Goal: Information Seeking & Learning: Check status

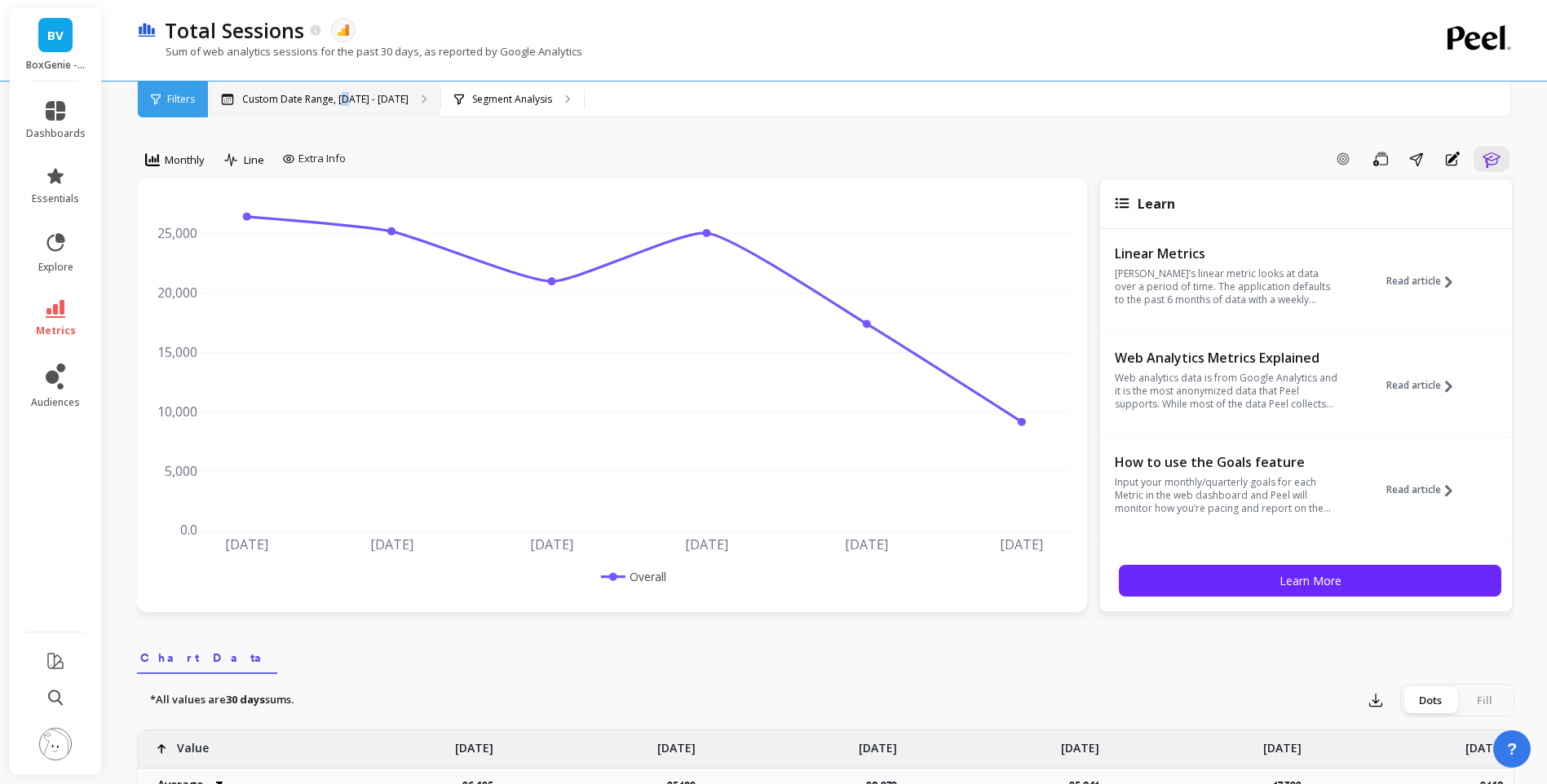
click at [340, 93] on p "Custom Date Range, [DATE] - [DATE]" at bounding box center [325, 99] width 167 height 13
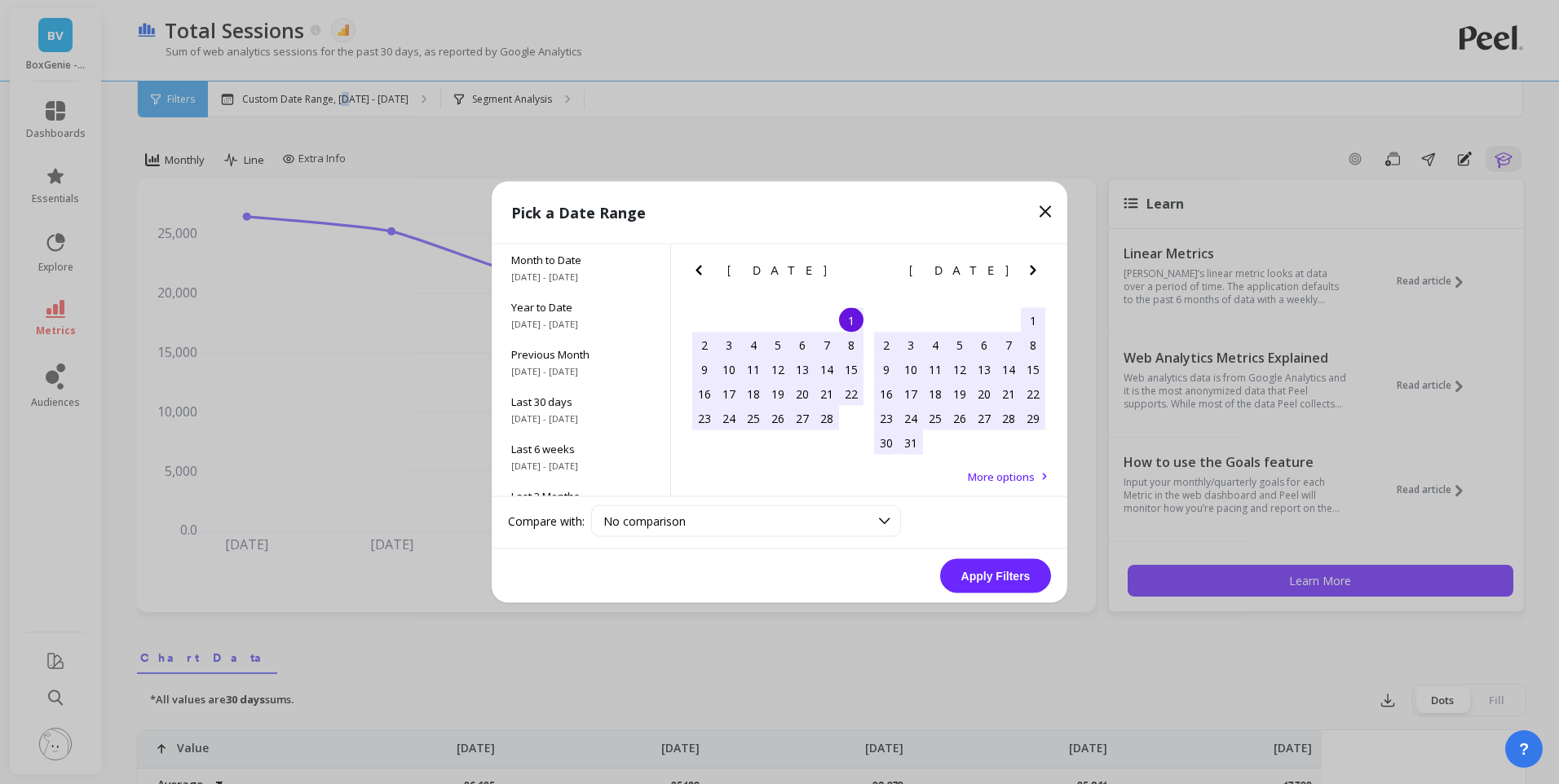
click at [1028, 275] on icon "Next Month" at bounding box center [1033, 270] width 19 height 19
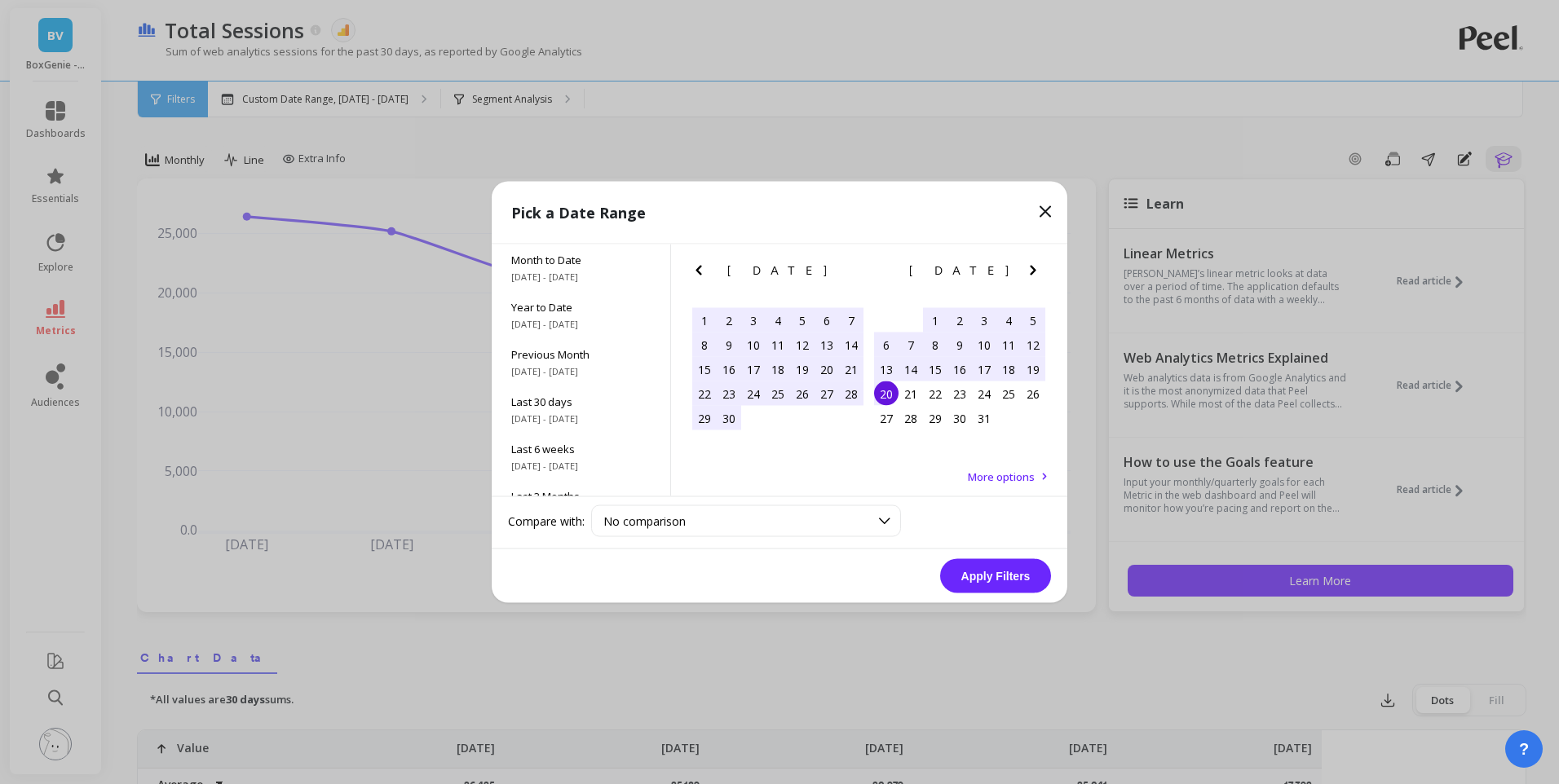
drag, startPoint x: 1028, startPoint y: 275, endPoint x: 930, endPoint y: 321, distance: 108.3
click at [930, 321] on div "1" at bounding box center [935, 320] width 24 height 24
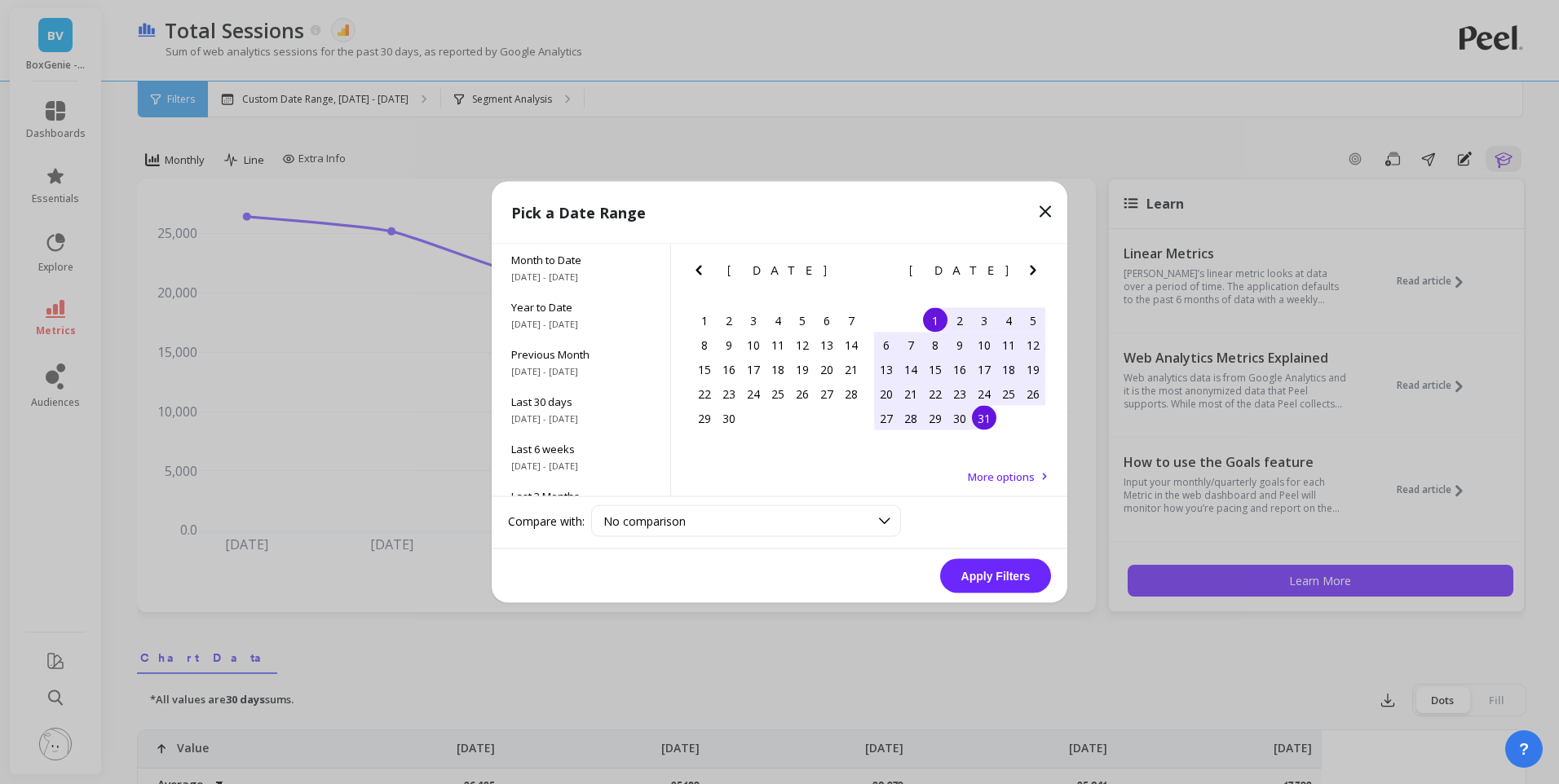
click at [989, 423] on div "31" at bounding box center [984, 419] width 24 height 24
click at [996, 575] on button "Apply Filters" at bounding box center [995, 576] width 111 height 34
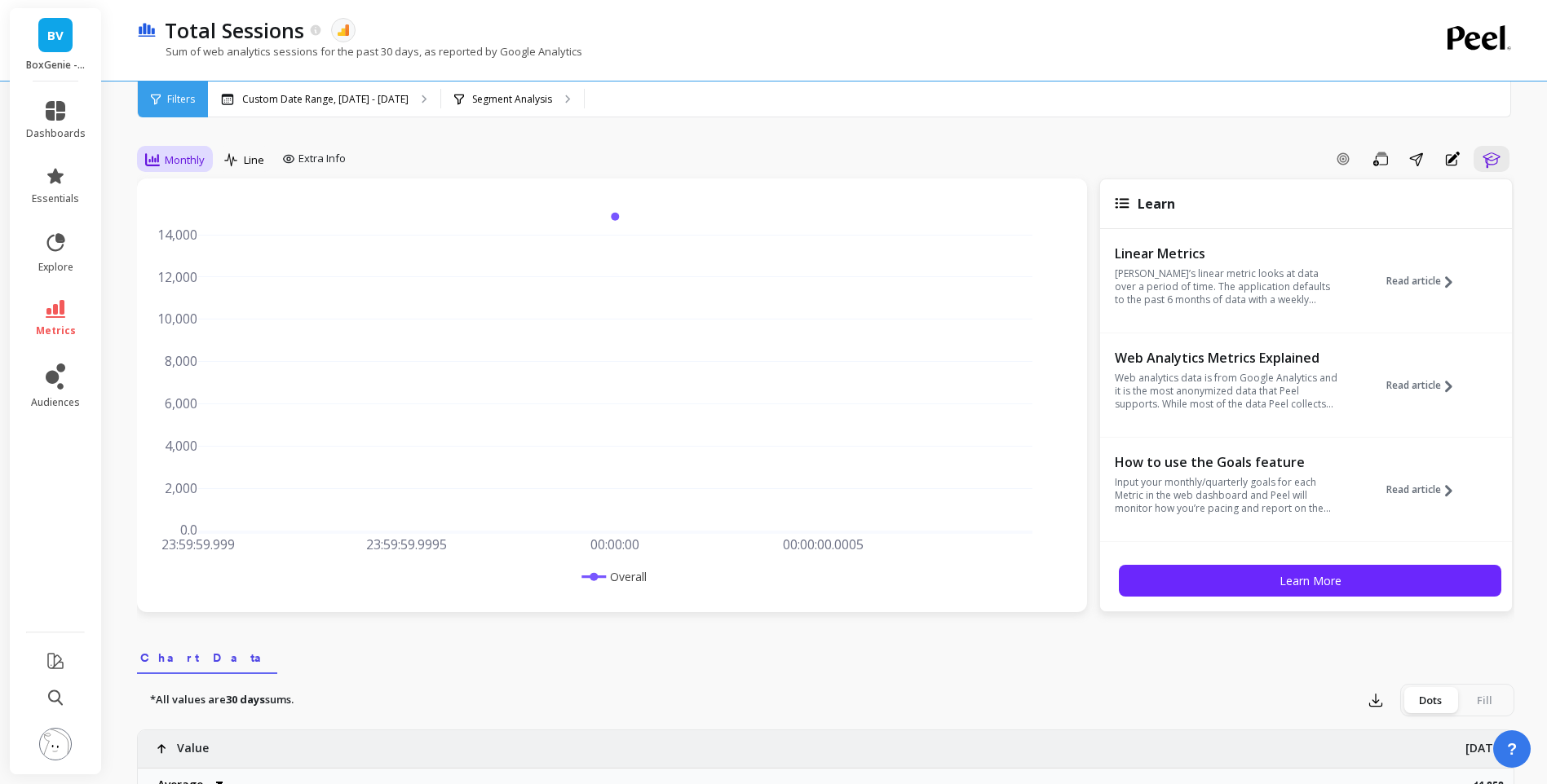
click at [179, 160] on span "Monthly" at bounding box center [185, 160] width 40 height 16
click at [194, 289] on div "Monthly" at bounding box center [197, 290] width 93 height 16
click at [48, 128] on span "dashboards" at bounding box center [56, 133] width 59 height 13
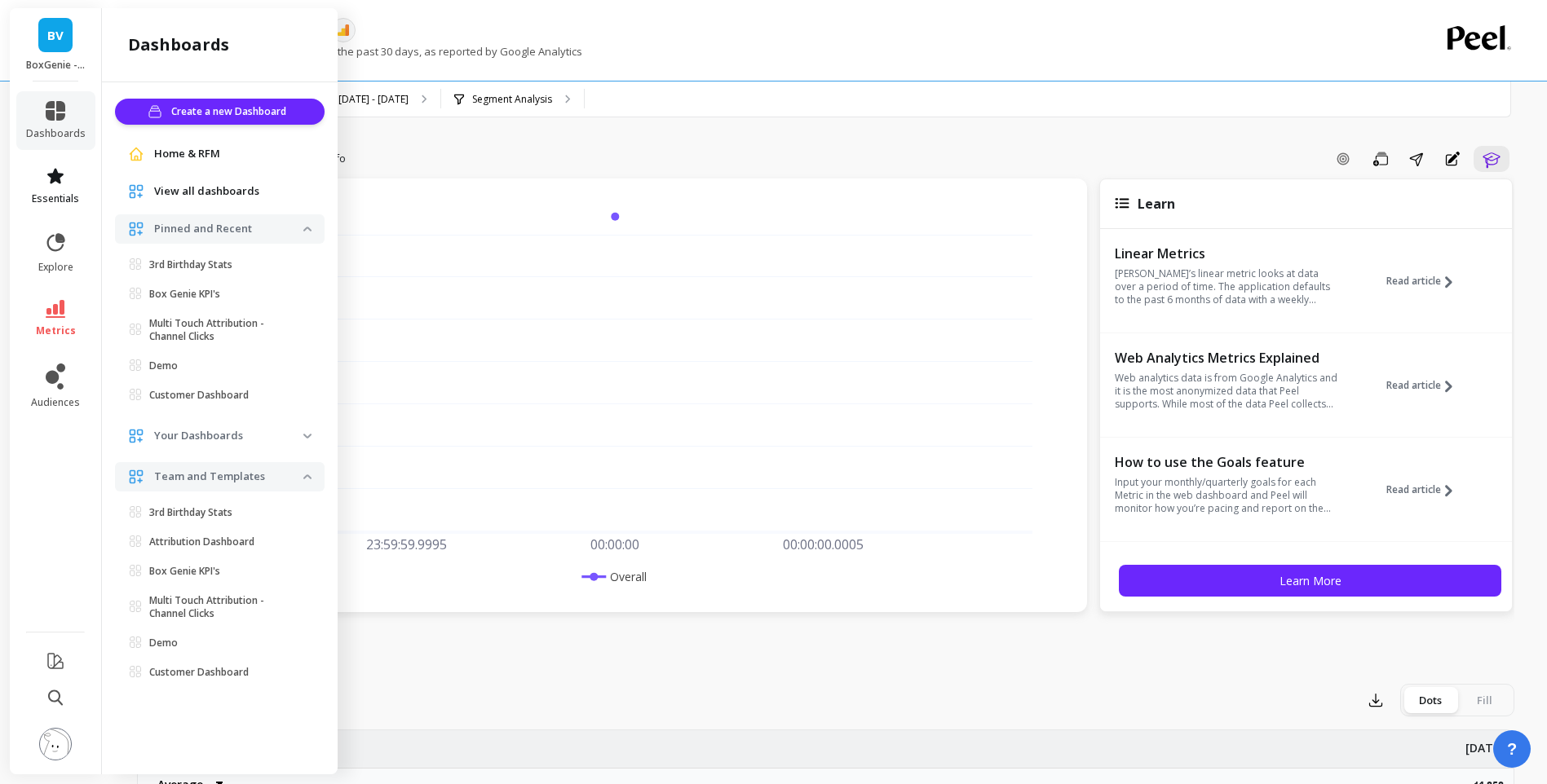
click at [49, 167] on li "essentials" at bounding box center [56, 185] width 79 height 58
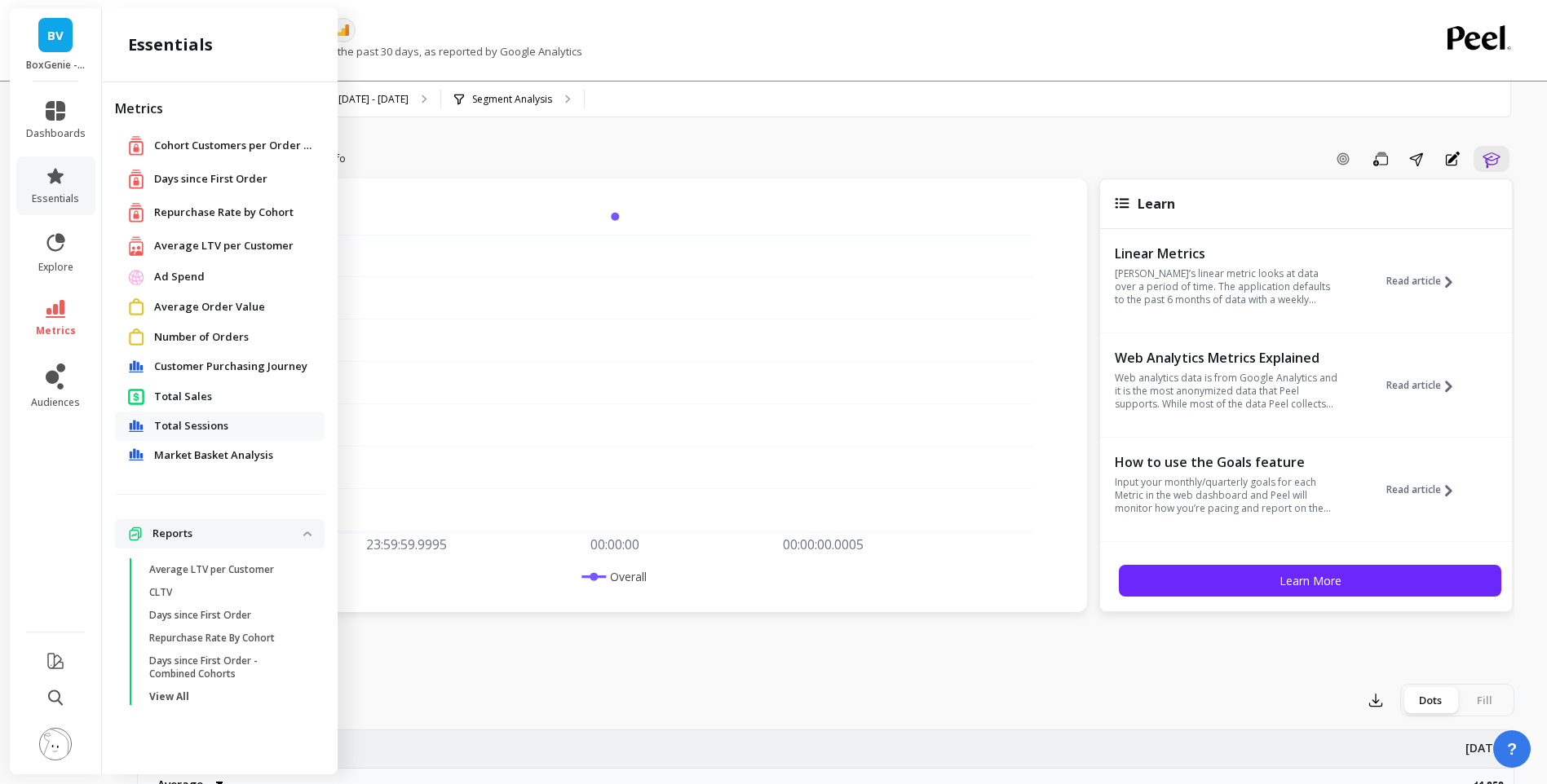
click at [245, 308] on span "Average Order Value" at bounding box center [209, 307] width 111 height 17
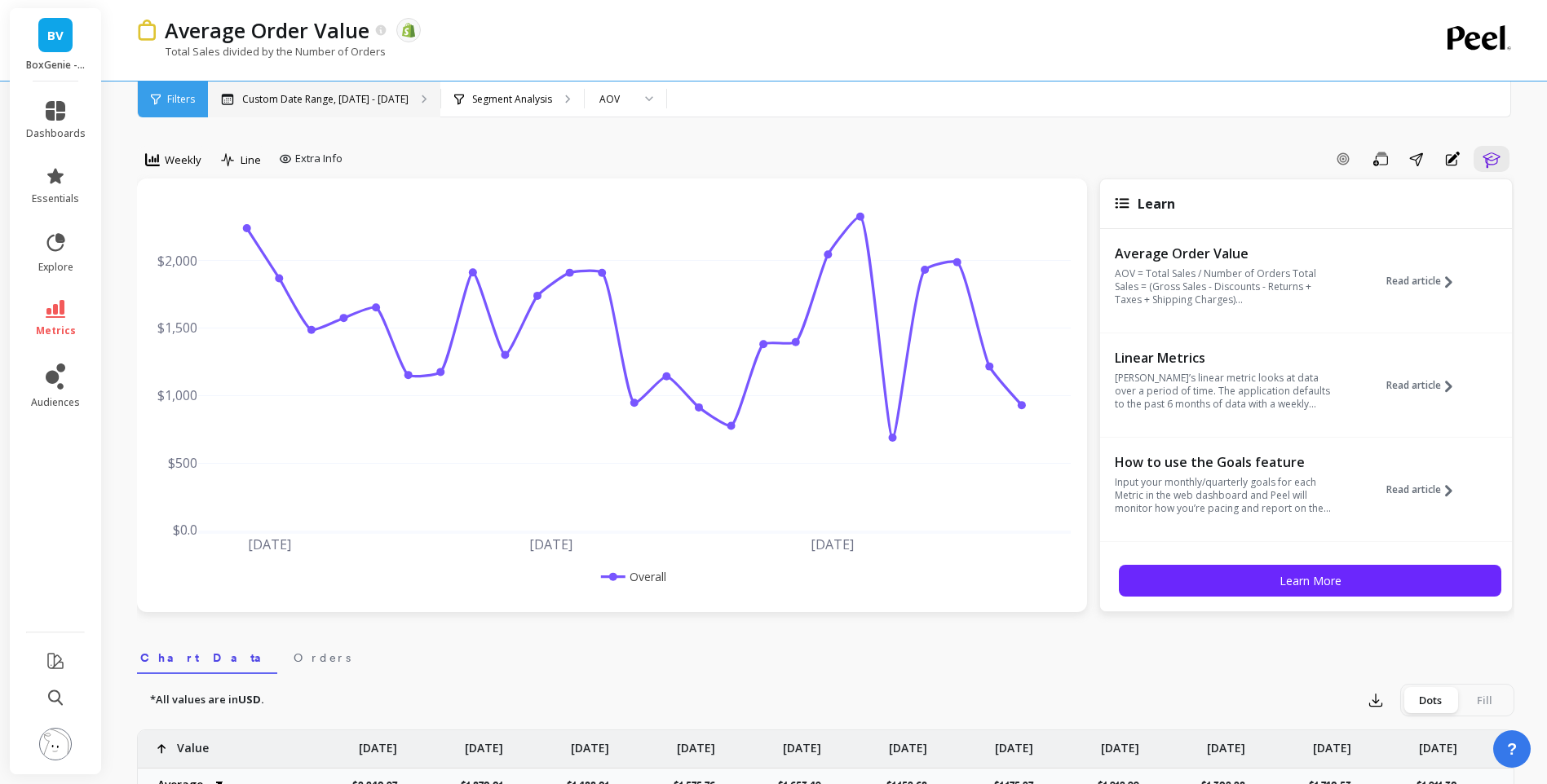
click at [398, 90] on div "Custom Date Range, [DATE] - [DATE]" at bounding box center [324, 99] width 232 height 36
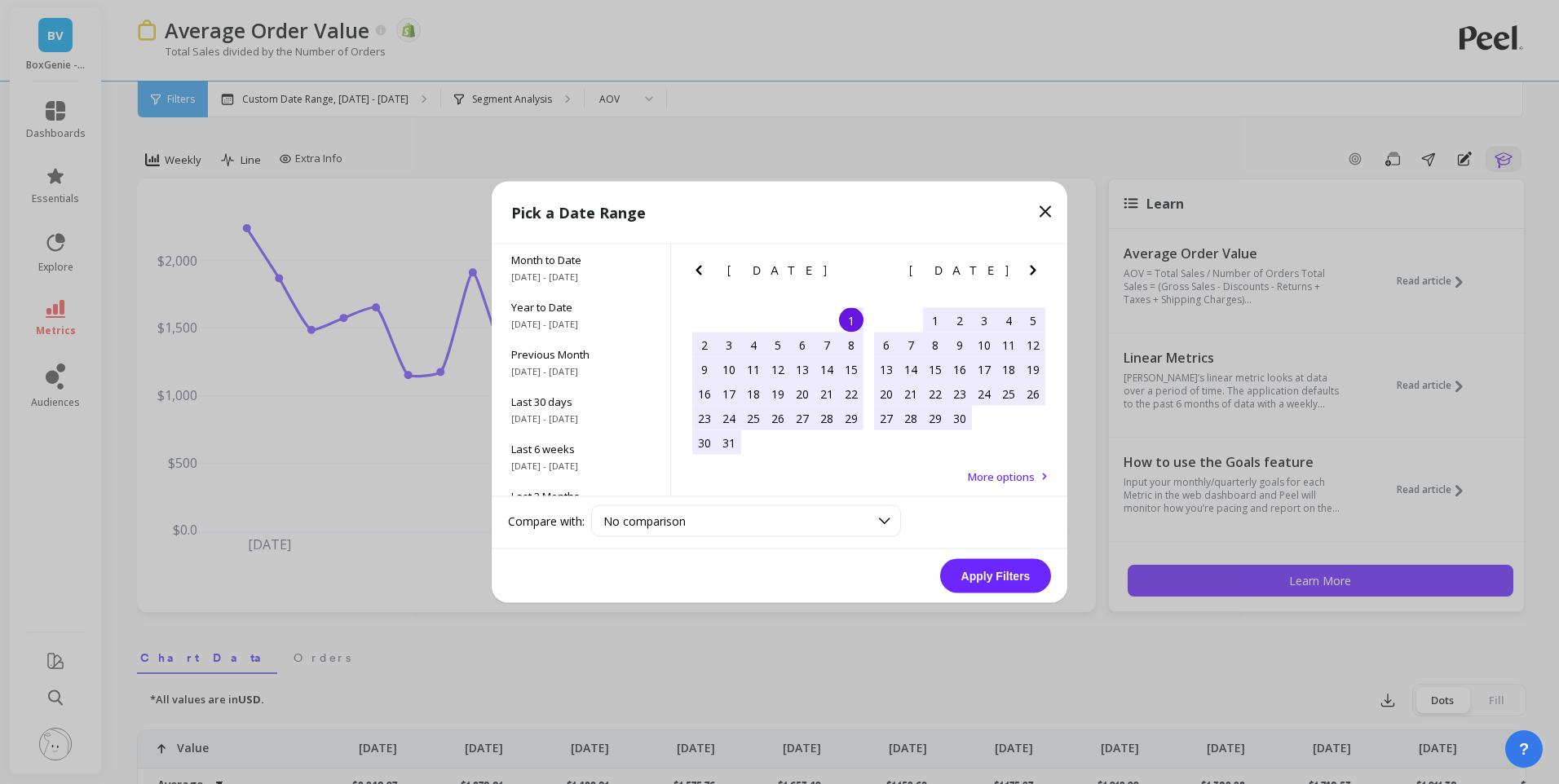
click at [1033, 262] on icon "Next Month" at bounding box center [1033, 270] width 19 height 19
click at [1030, 265] on icon "Next Month" at bounding box center [1033, 270] width 19 height 19
click at [939, 316] on div "1" at bounding box center [935, 320] width 24 height 24
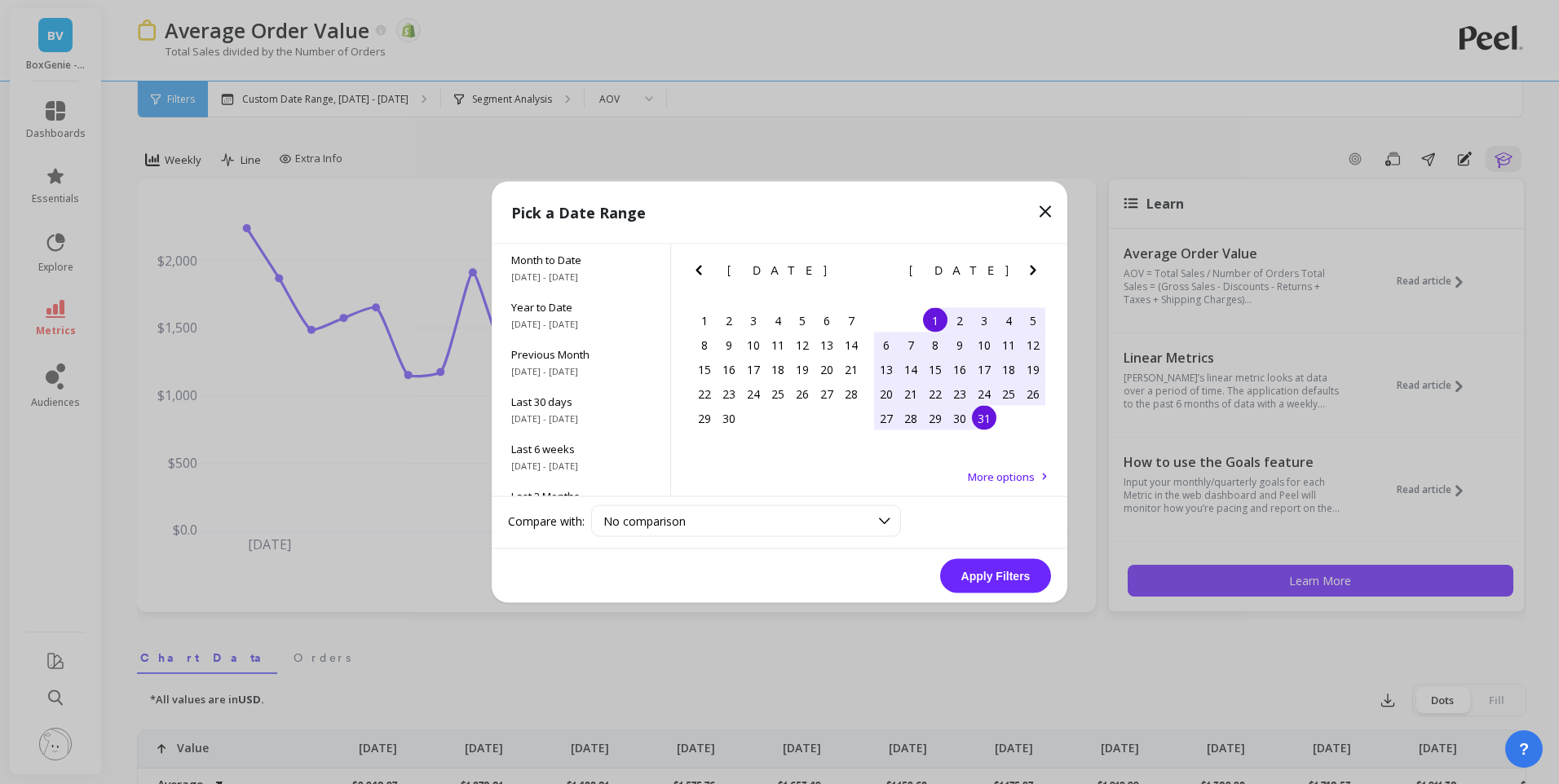
click at [991, 417] on div "31" at bounding box center [984, 419] width 24 height 24
click at [1021, 575] on button "Apply Filters" at bounding box center [995, 576] width 111 height 34
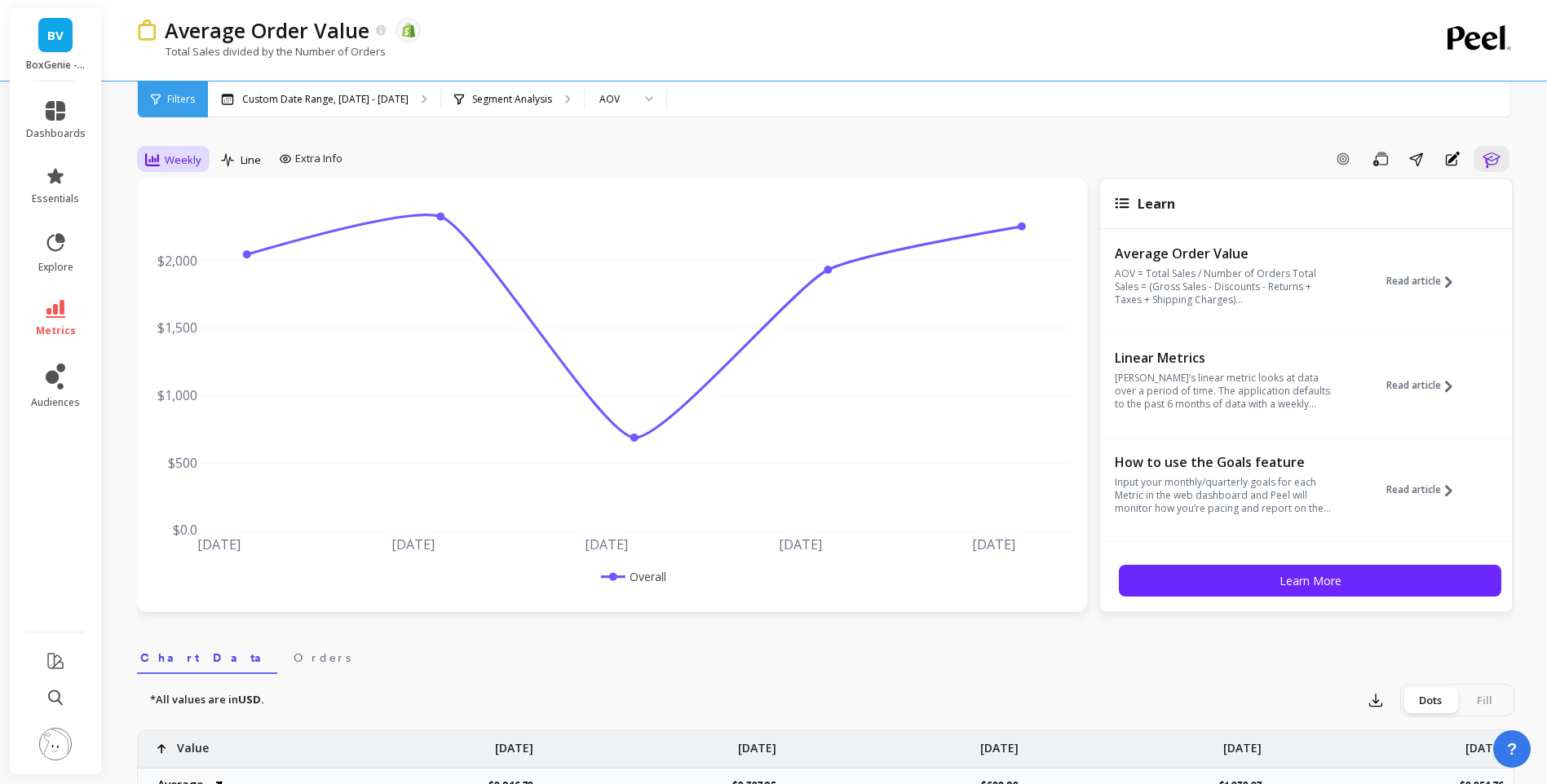
click at [205, 153] on div "Weekly" at bounding box center [174, 160] width 66 height 28
click at [194, 279] on div "Monthly" at bounding box center [197, 290] width 113 height 29
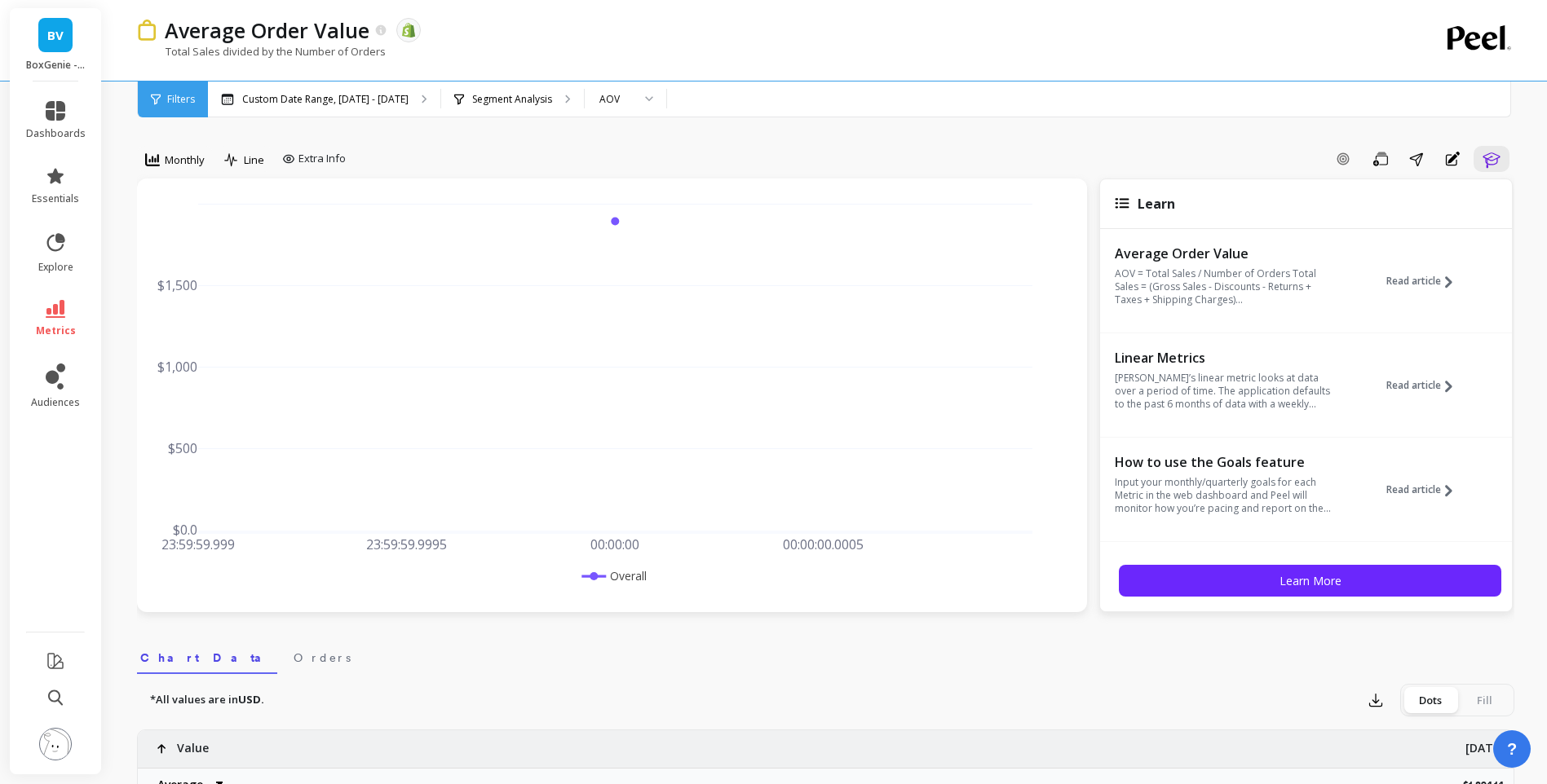
click at [56, 302] on icon at bounding box center [55, 309] width 19 height 18
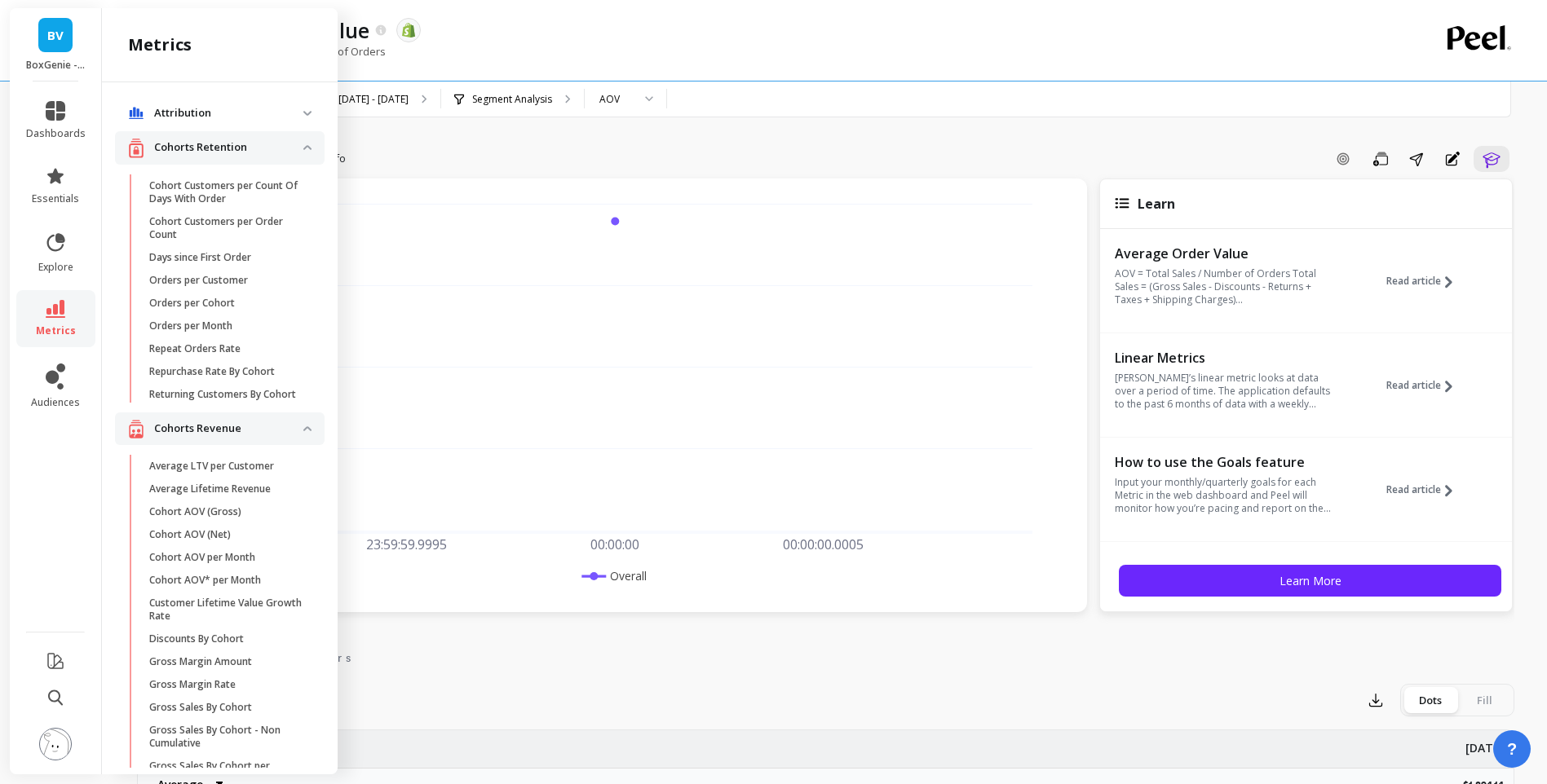
scroll to position [3004, 0]
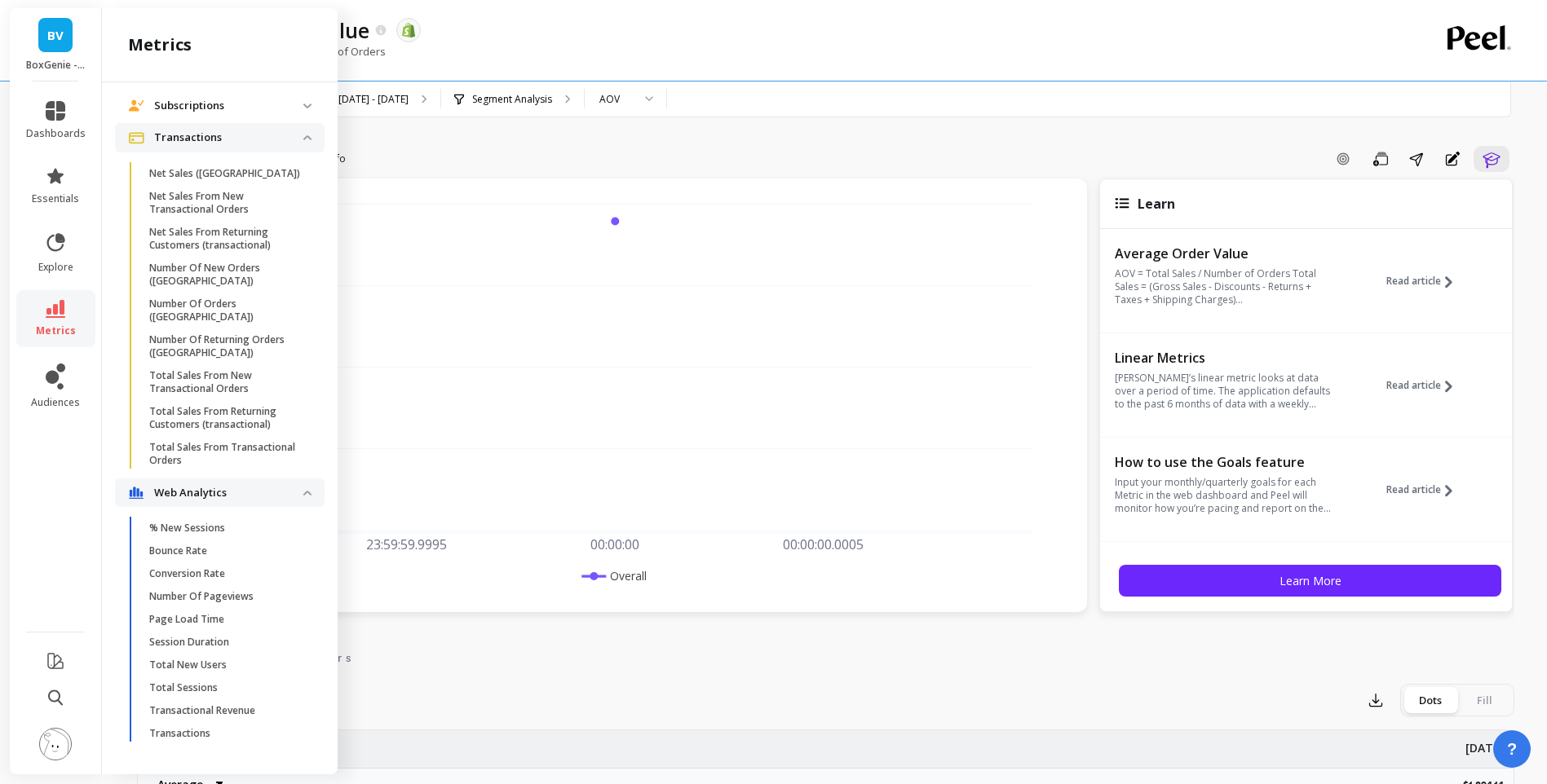
click at [224, 288] on p "Number Of New Orders ([GEOGRAPHIC_DATA])" at bounding box center [227, 275] width 156 height 26
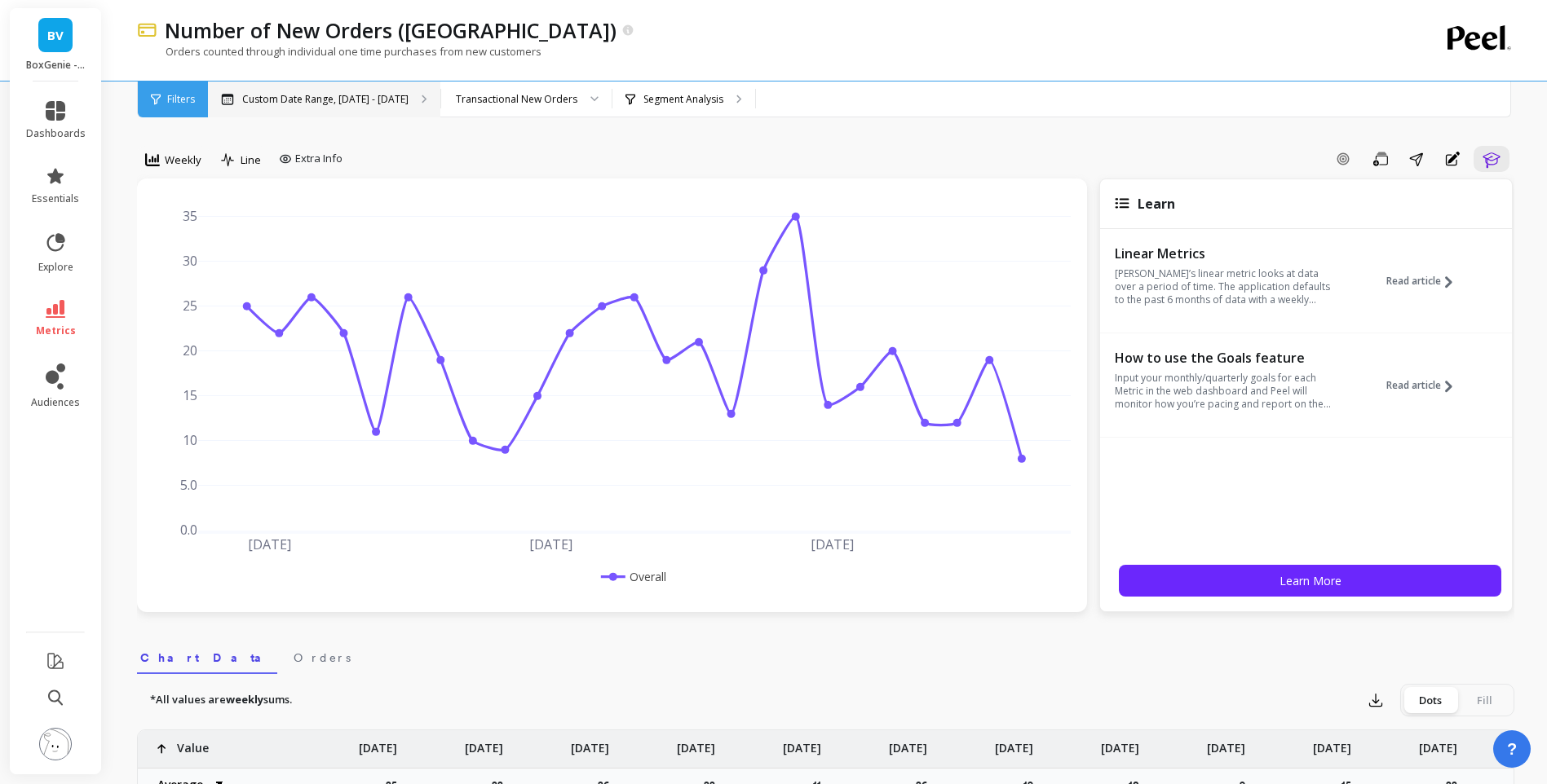
click at [332, 101] on p "Custom Date Range, [DATE] - [DATE]" at bounding box center [325, 99] width 167 height 13
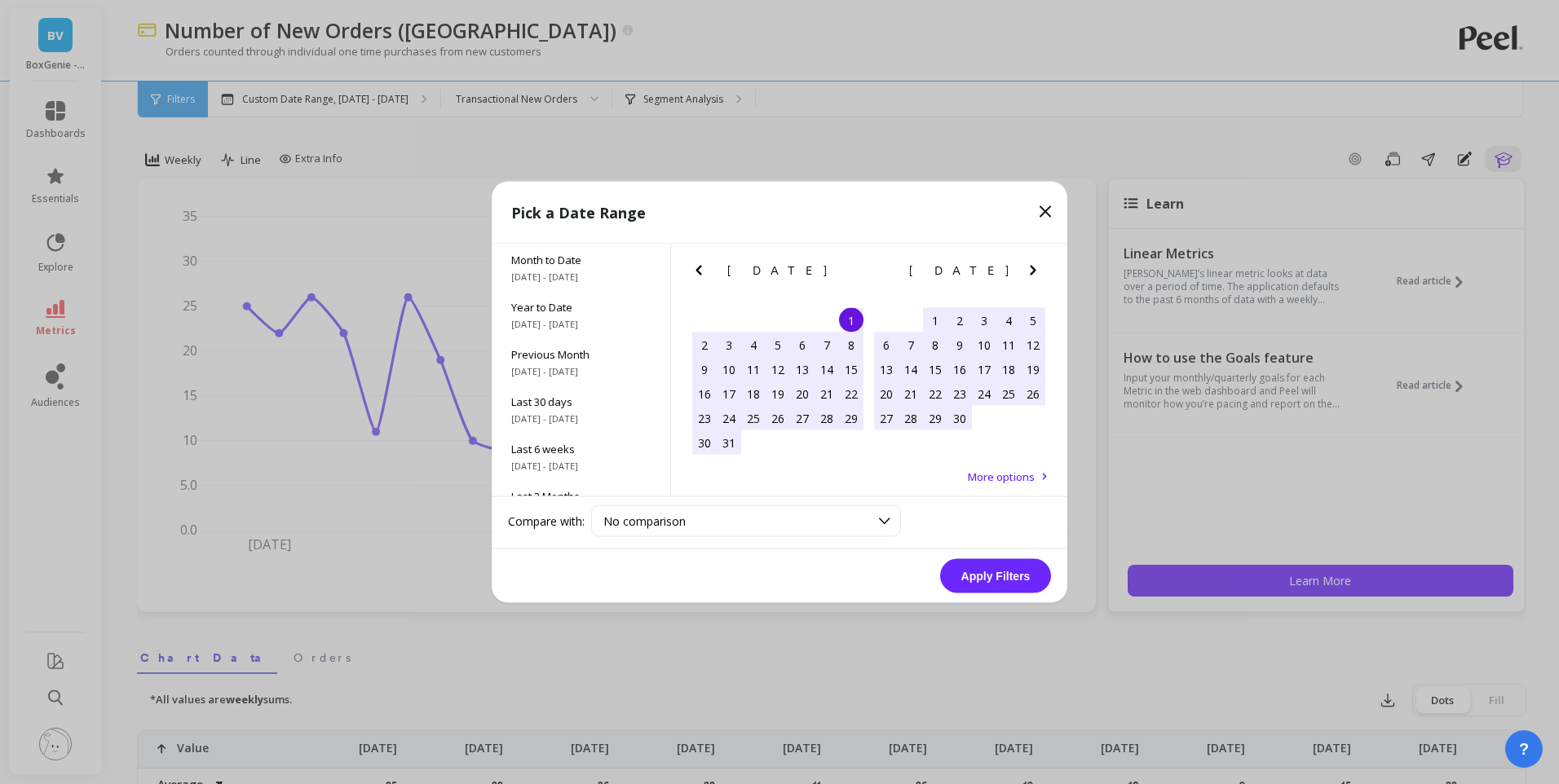
click at [1036, 272] on icon "Next Month" at bounding box center [1033, 270] width 19 height 19
click at [1027, 274] on icon "Next Month" at bounding box center [1033, 270] width 19 height 19
click at [933, 323] on div "1" at bounding box center [935, 320] width 24 height 24
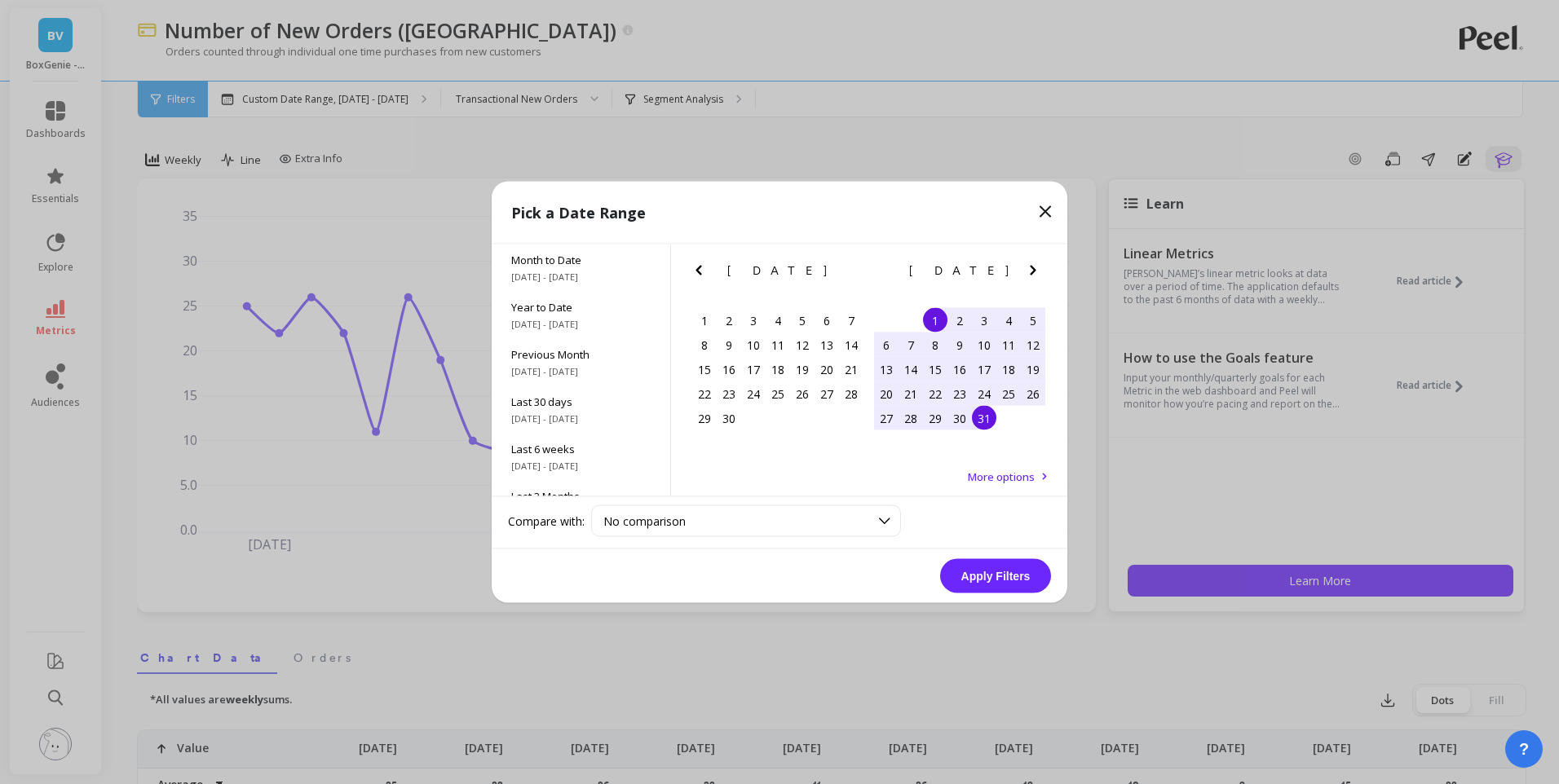
click at [984, 418] on div "31" at bounding box center [984, 419] width 24 height 24
click at [1015, 580] on button "Apply Filters" at bounding box center [995, 576] width 111 height 34
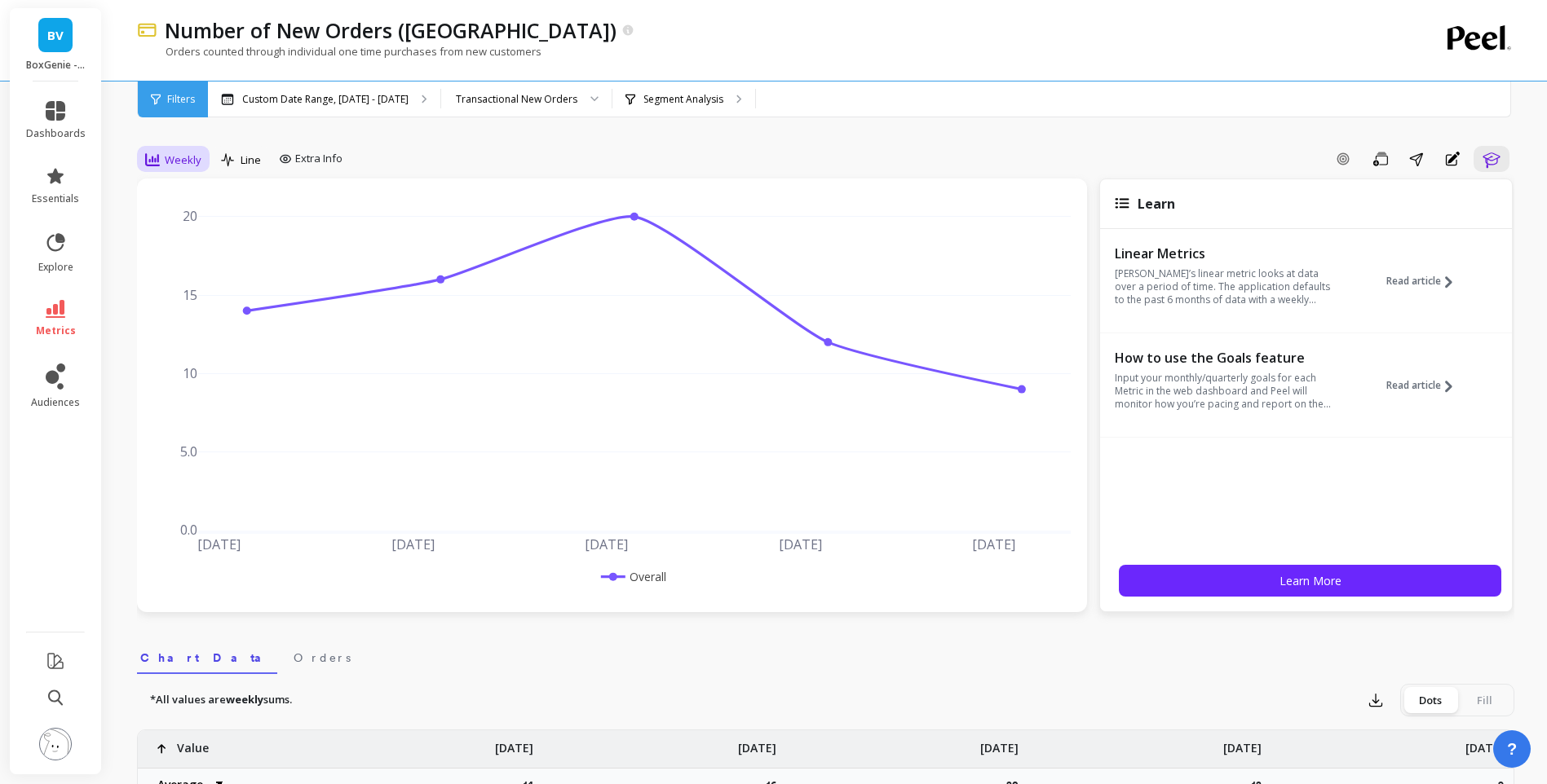
click at [150, 147] on div "Weekly" at bounding box center [174, 160] width 66 height 28
click at [181, 277] on div "Monthly" at bounding box center [197, 290] width 113 height 29
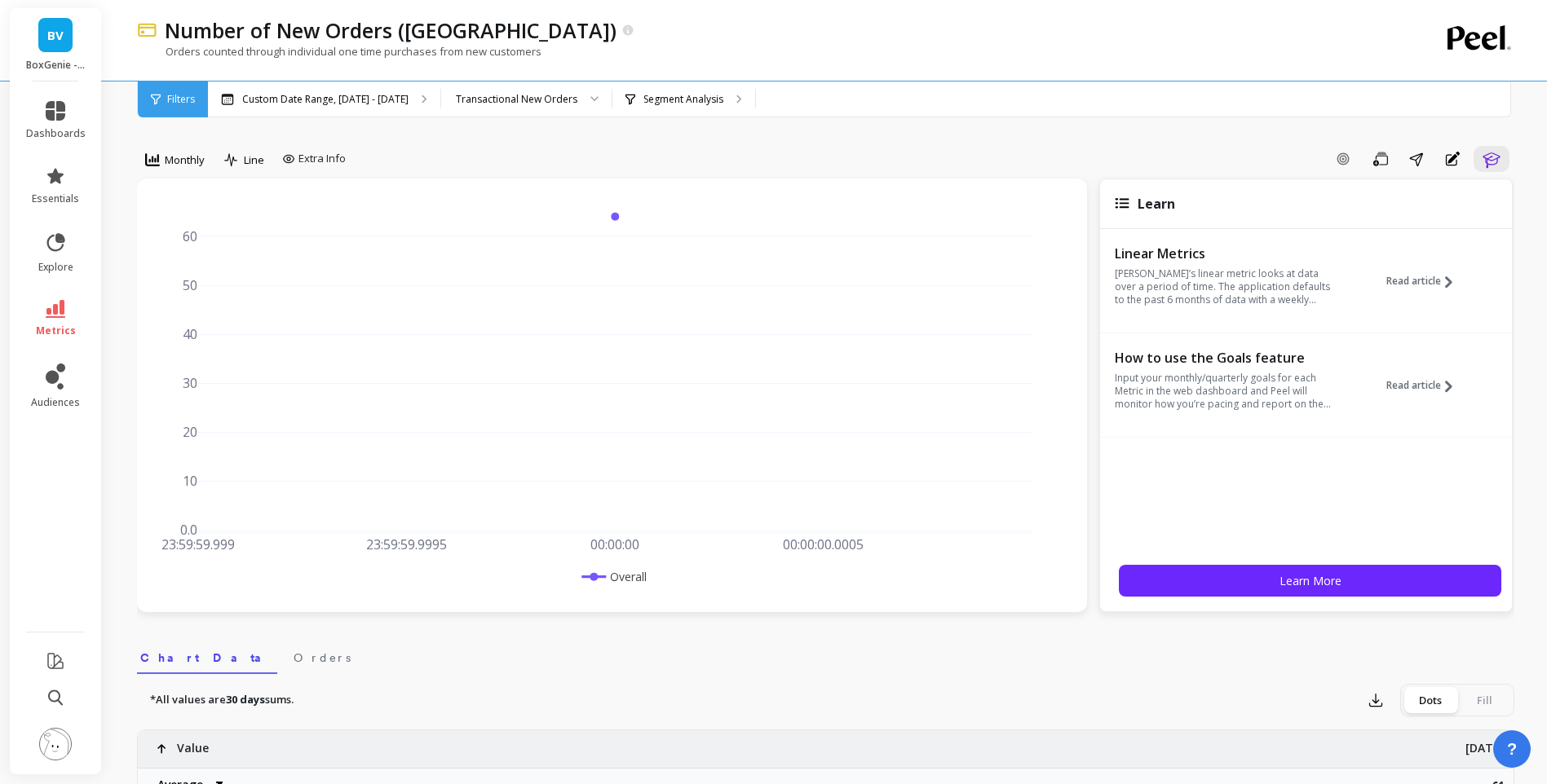
click at [55, 298] on li "metrics" at bounding box center [56, 318] width 79 height 57
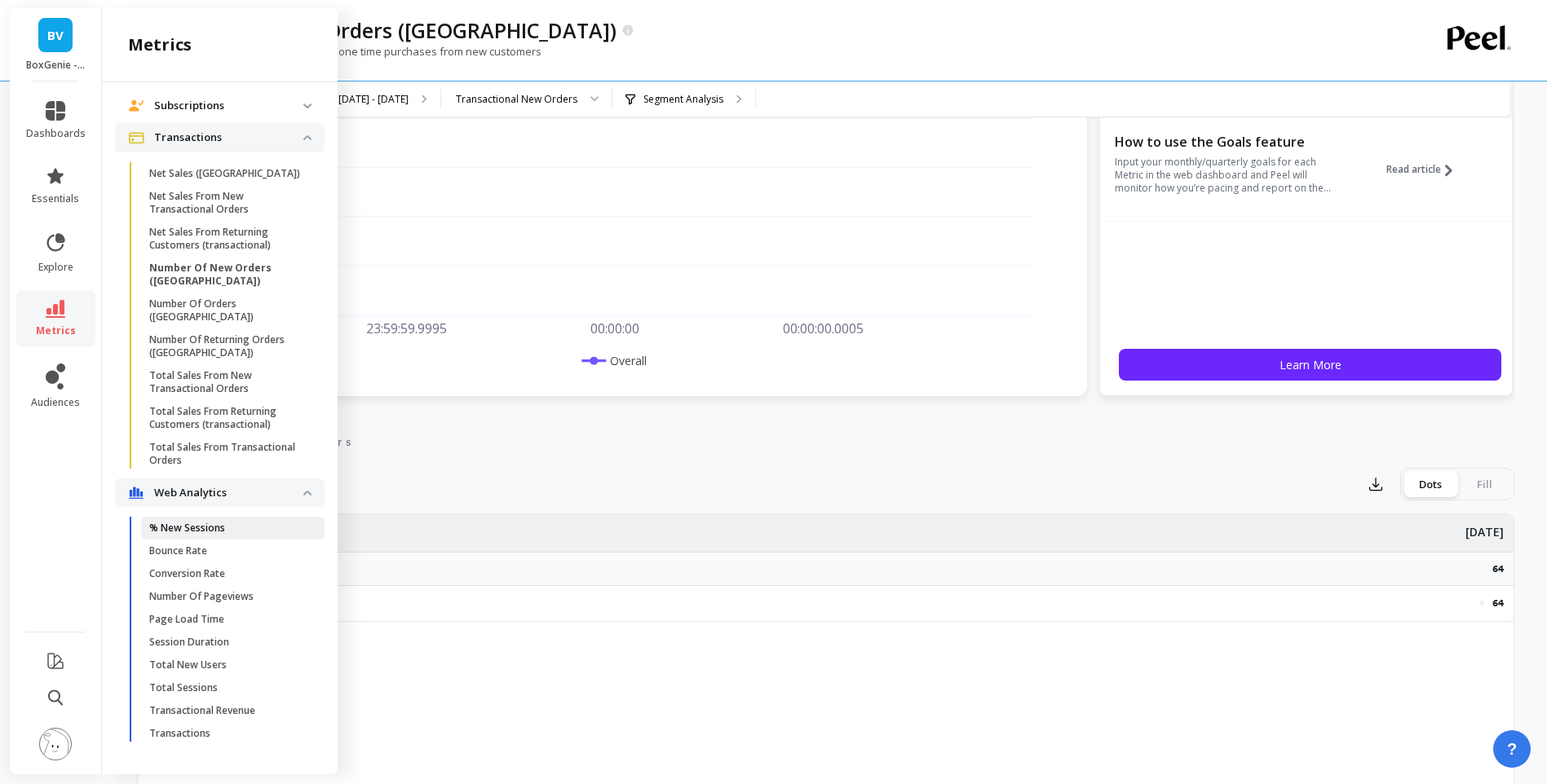
scroll to position [244, 0]
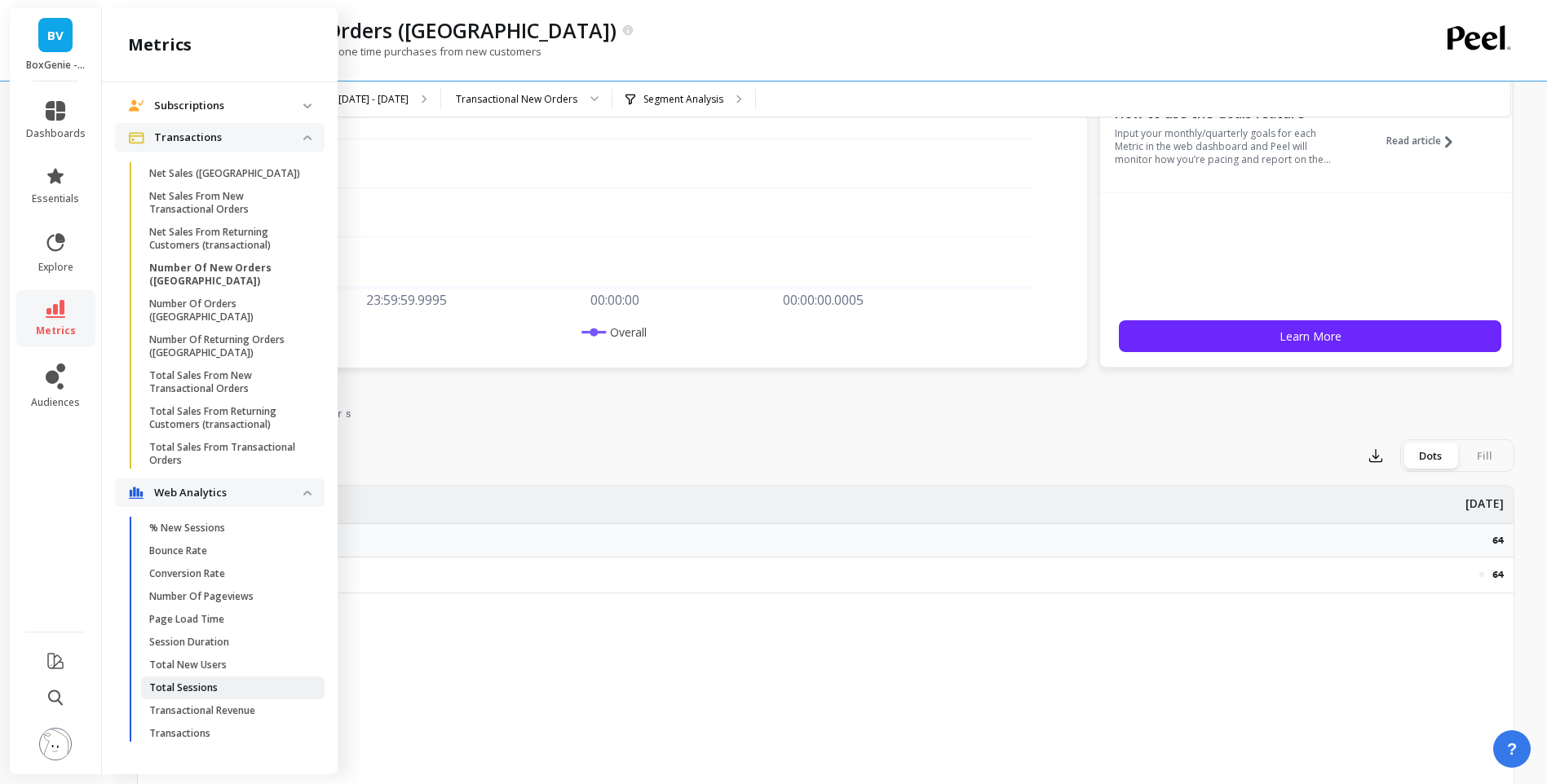
click at [218, 678] on link "Total Sessions" at bounding box center [233, 688] width 183 height 23
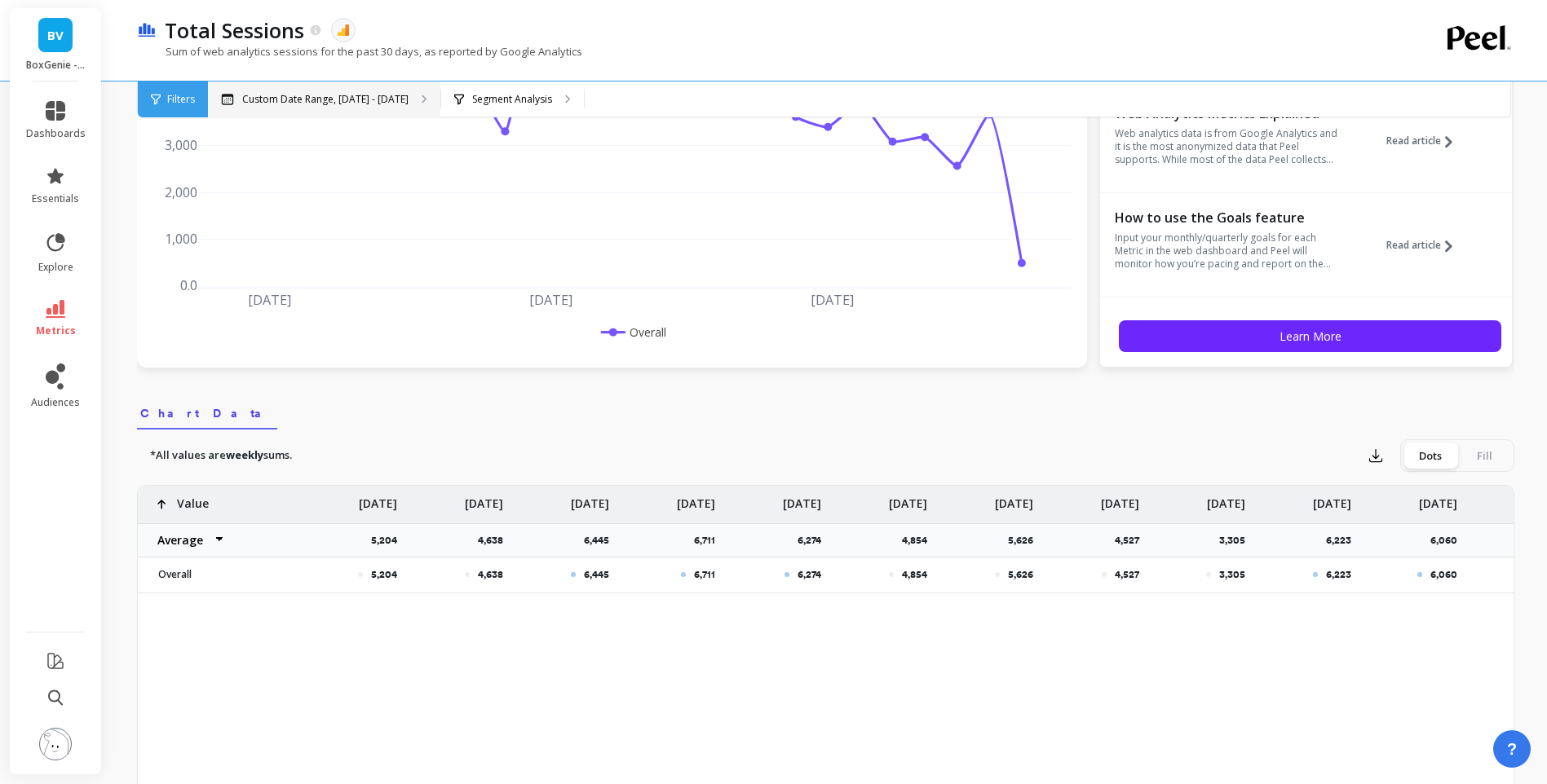
click at [259, 86] on div "Custom Date Range, [DATE] - [DATE]" at bounding box center [324, 99] width 232 height 36
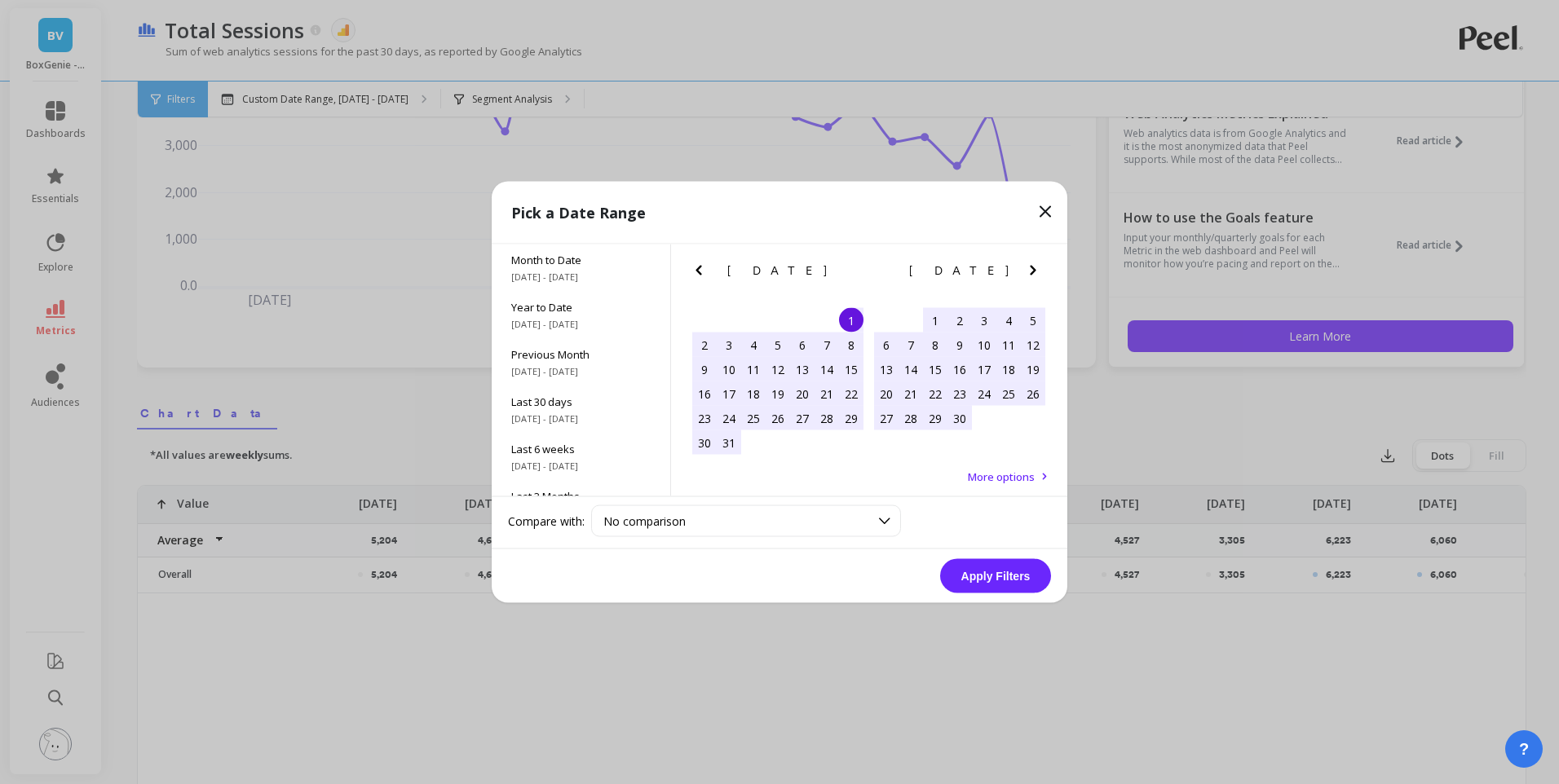
click at [1036, 276] on icon "Next Month" at bounding box center [1033, 270] width 19 height 19
click at [932, 317] on div "1" at bounding box center [935, 320] width 24 height 24
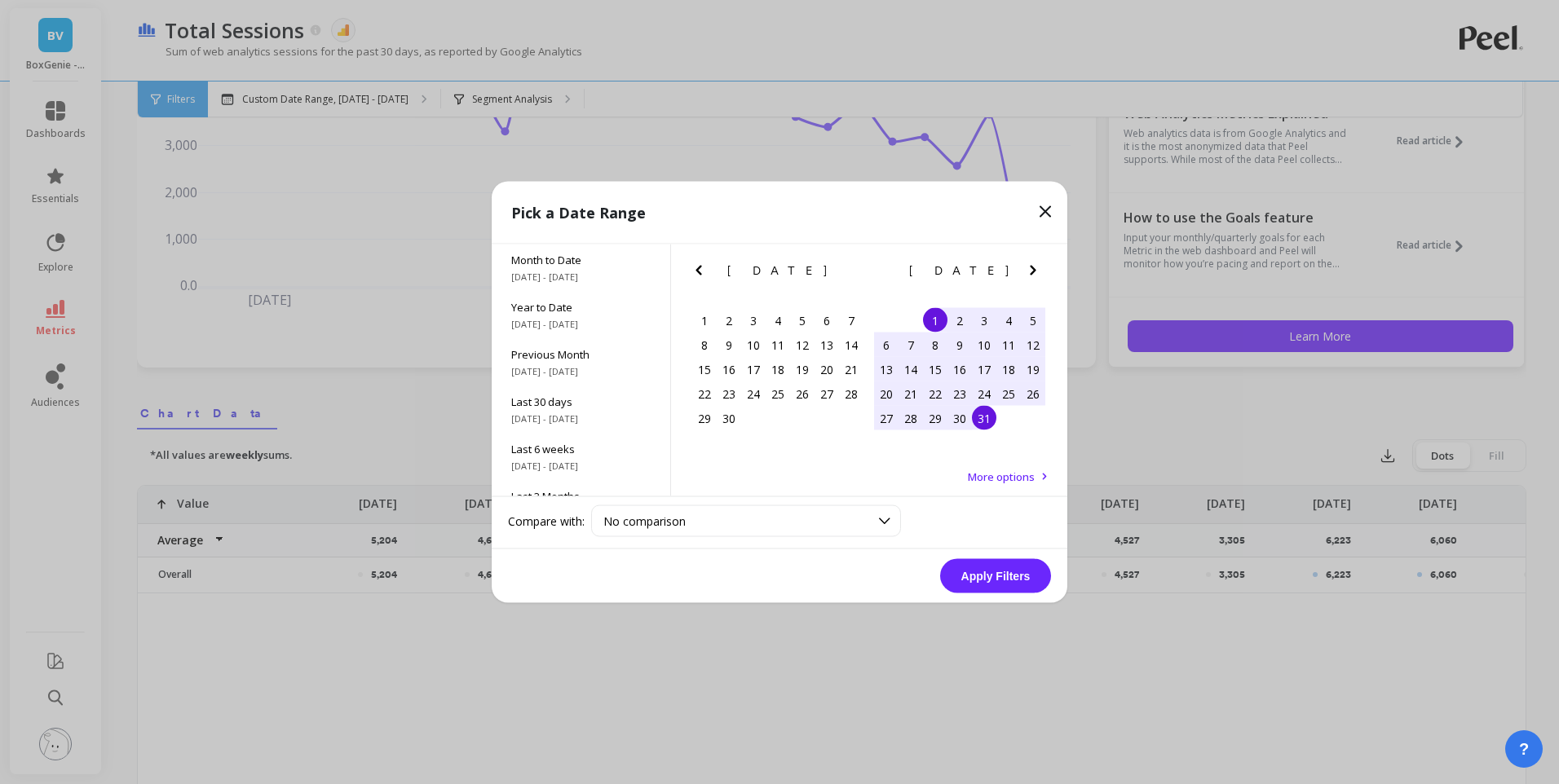
click at [982, 424] on div "31" at bounding box center [984, 419] width 24 height 24
click at [990, 582] on button "Apply Filters" at bounding box center [995, 576] width 111 height 34
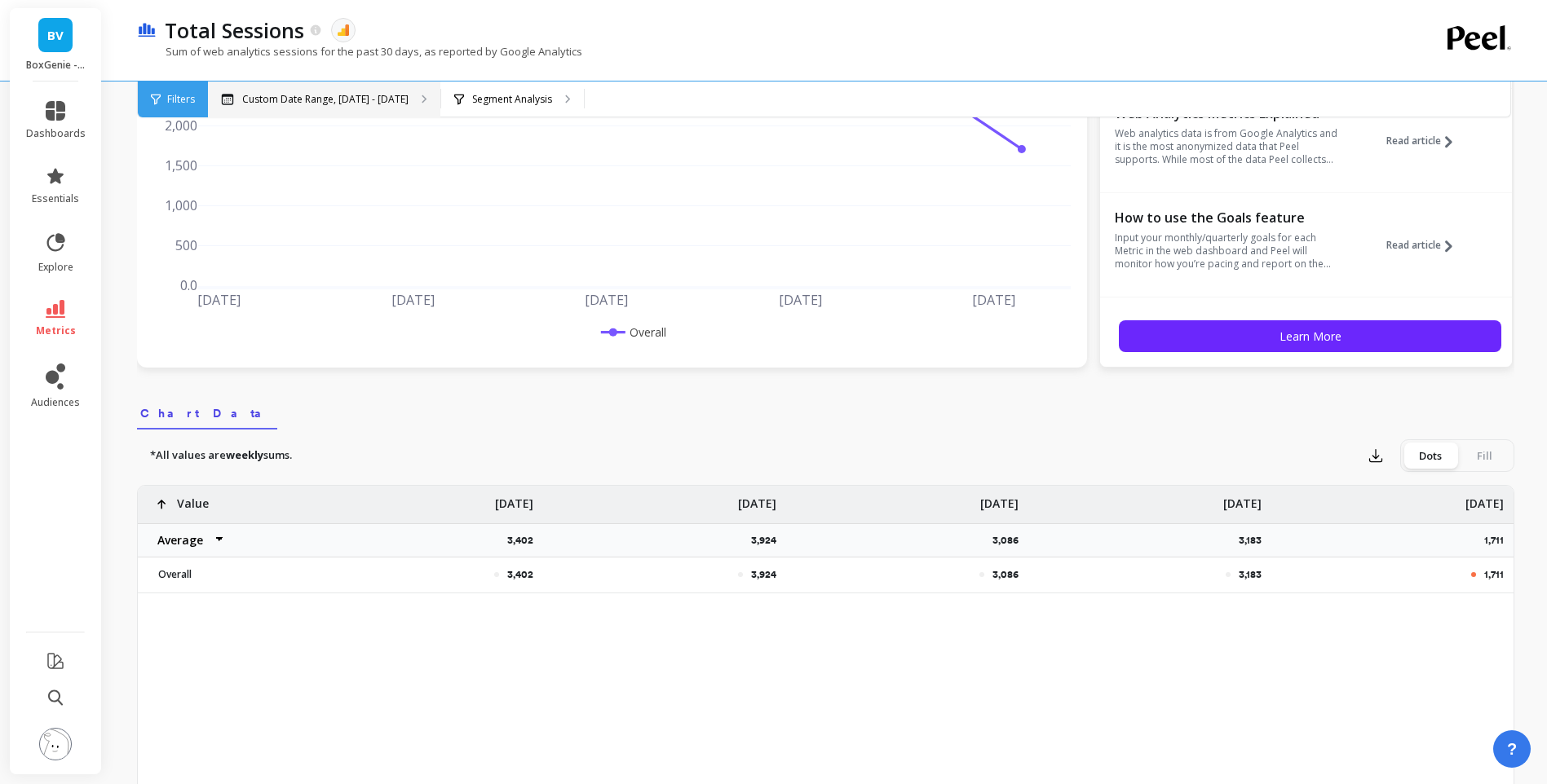
click at [336, 97] on p "Custom Date Range, [DATE] - [DATE]" at bounding box center [325, 99] width 167 height 13
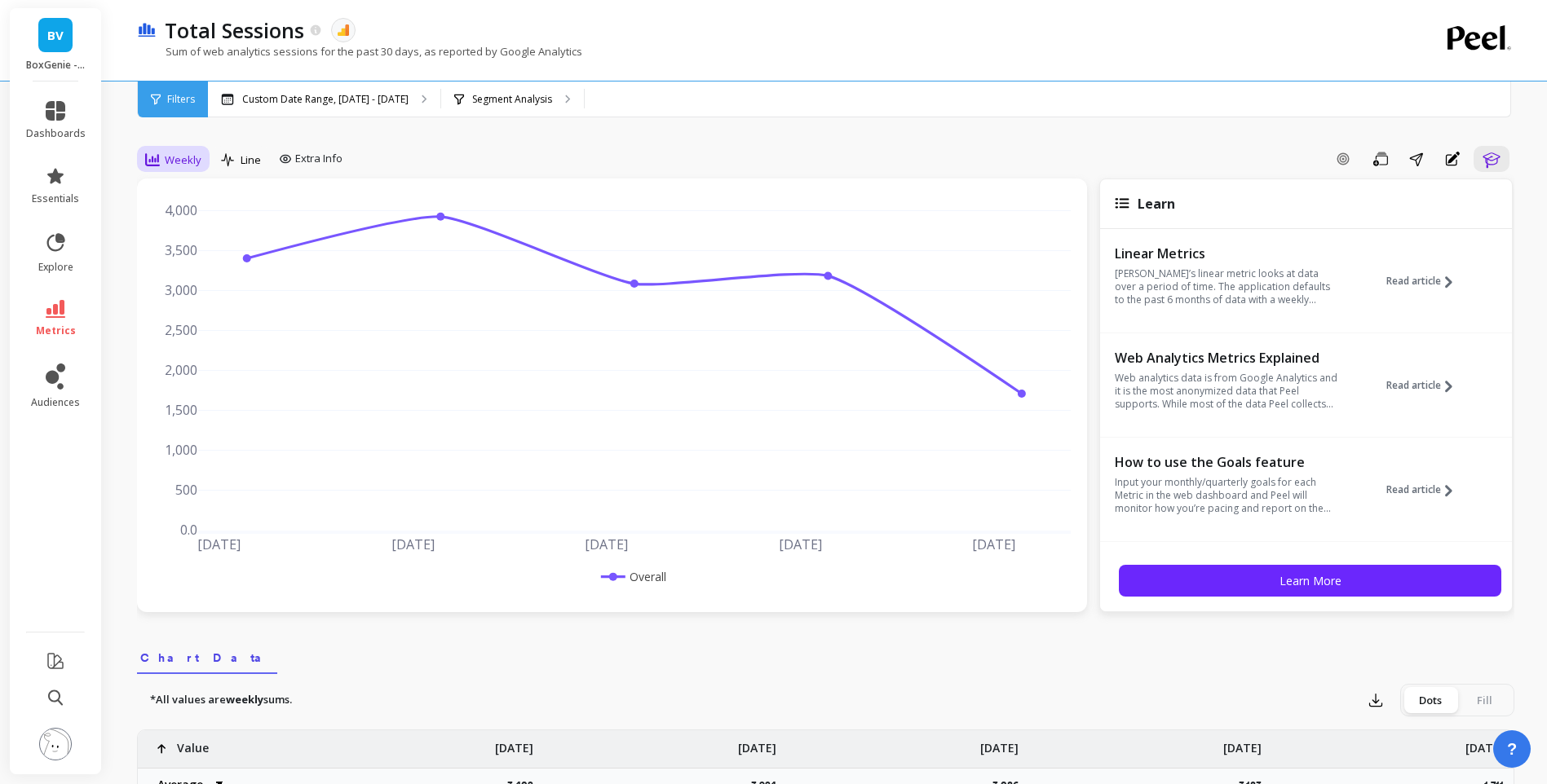
click at [169, 168] on div "Weekly" at bounding box center [173, 160] width 56 height 19
click at [184, 295] on div "Monthly" at bounding box center [197, 290] width 93 height 16
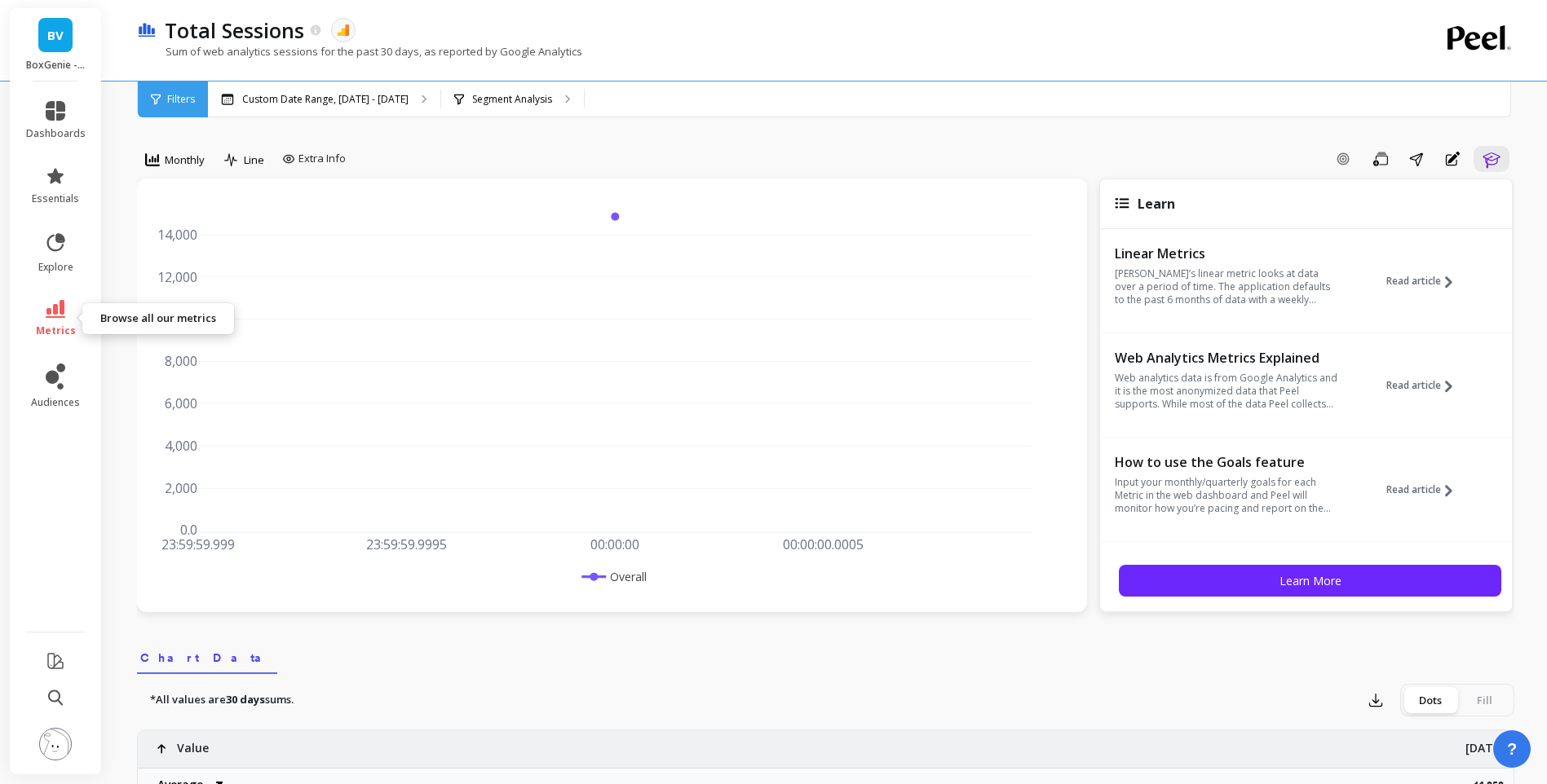
click at [59, 317] on icon at bounding box center [55, 309] width 19 height 18
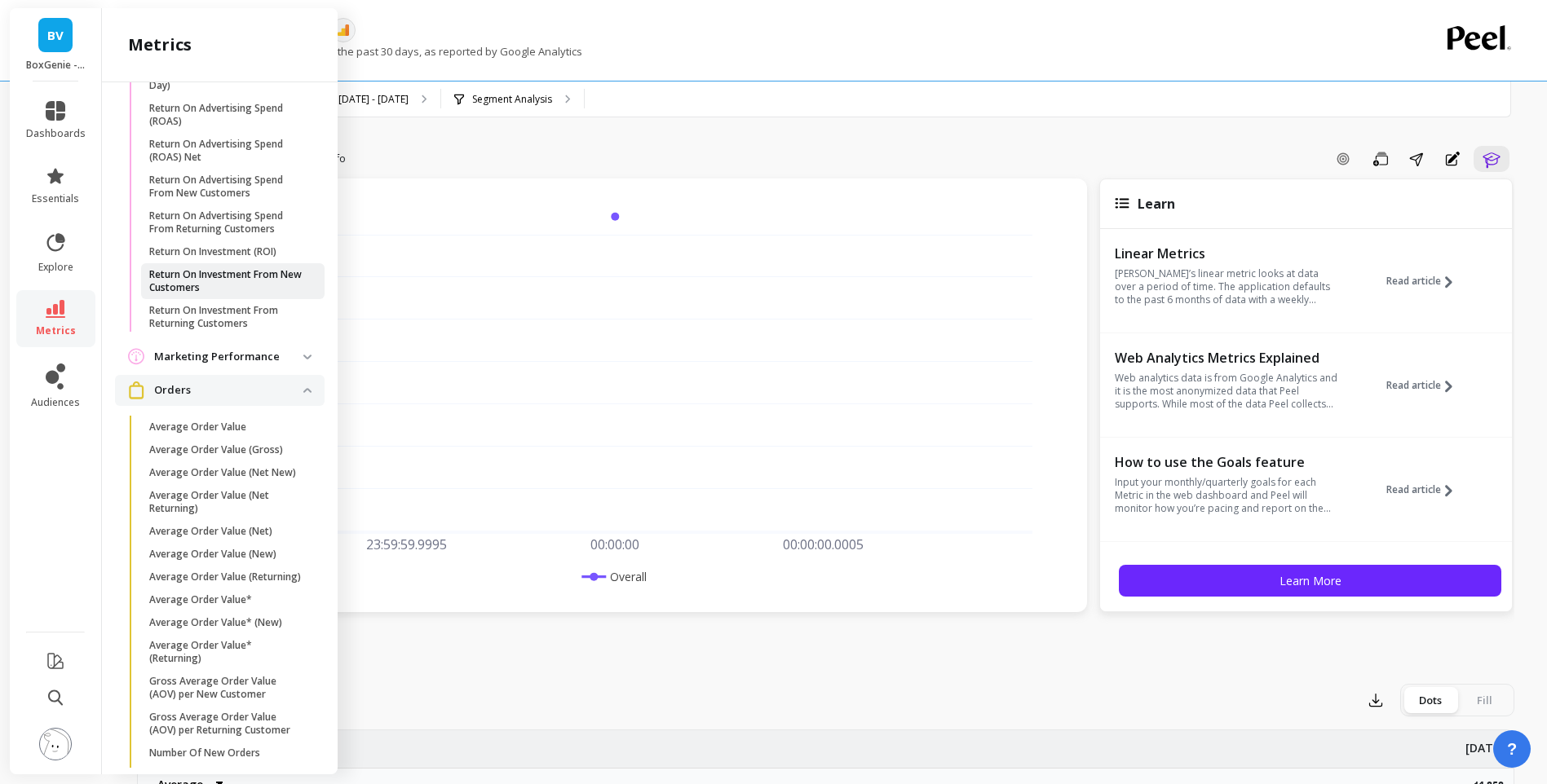
scroll to position [1456, 0]
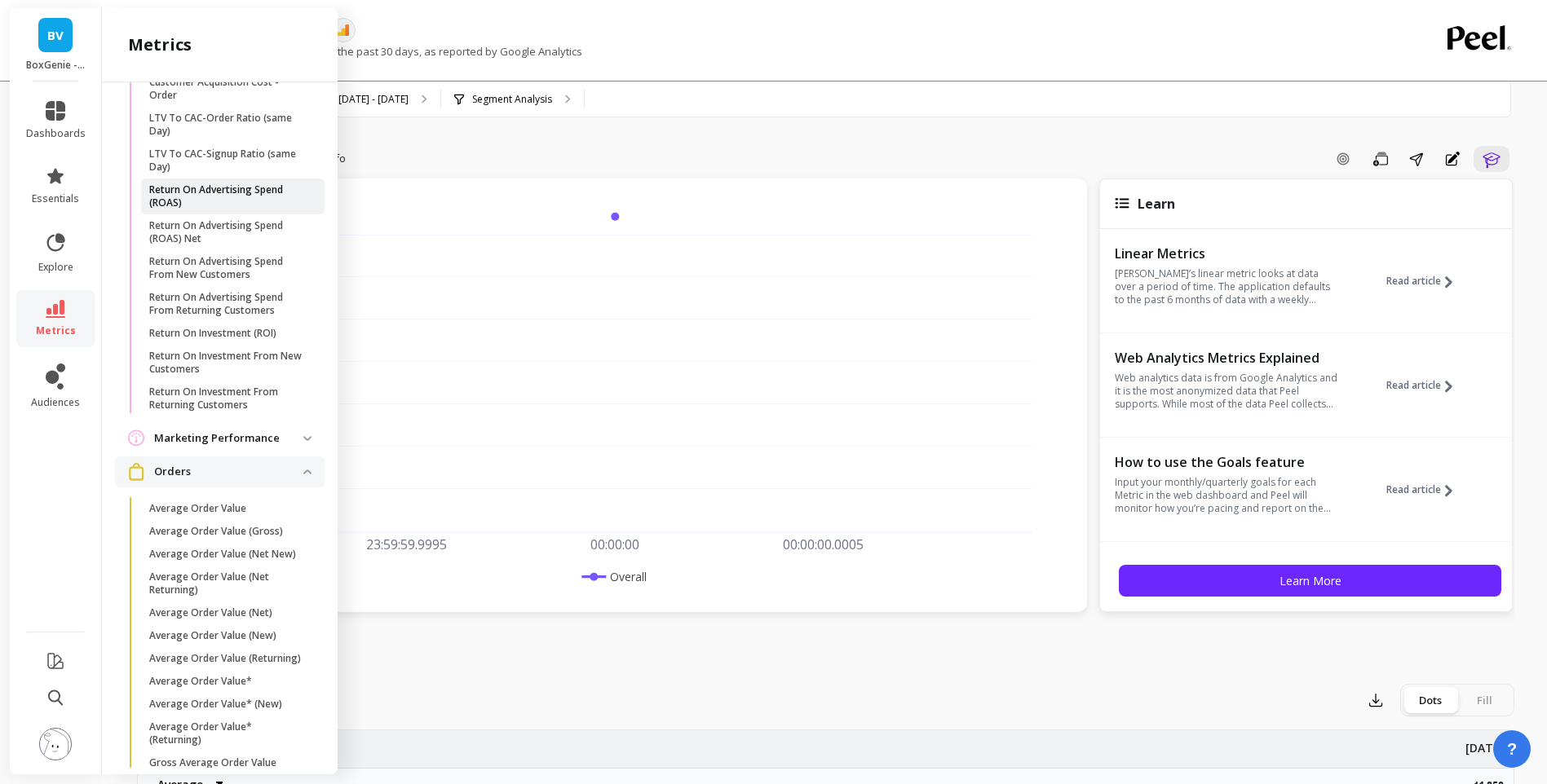
click at [238, 206] on p "Return On Advertising Spend (ROAS)" at bounding box center [227, 196] width 156 height 26
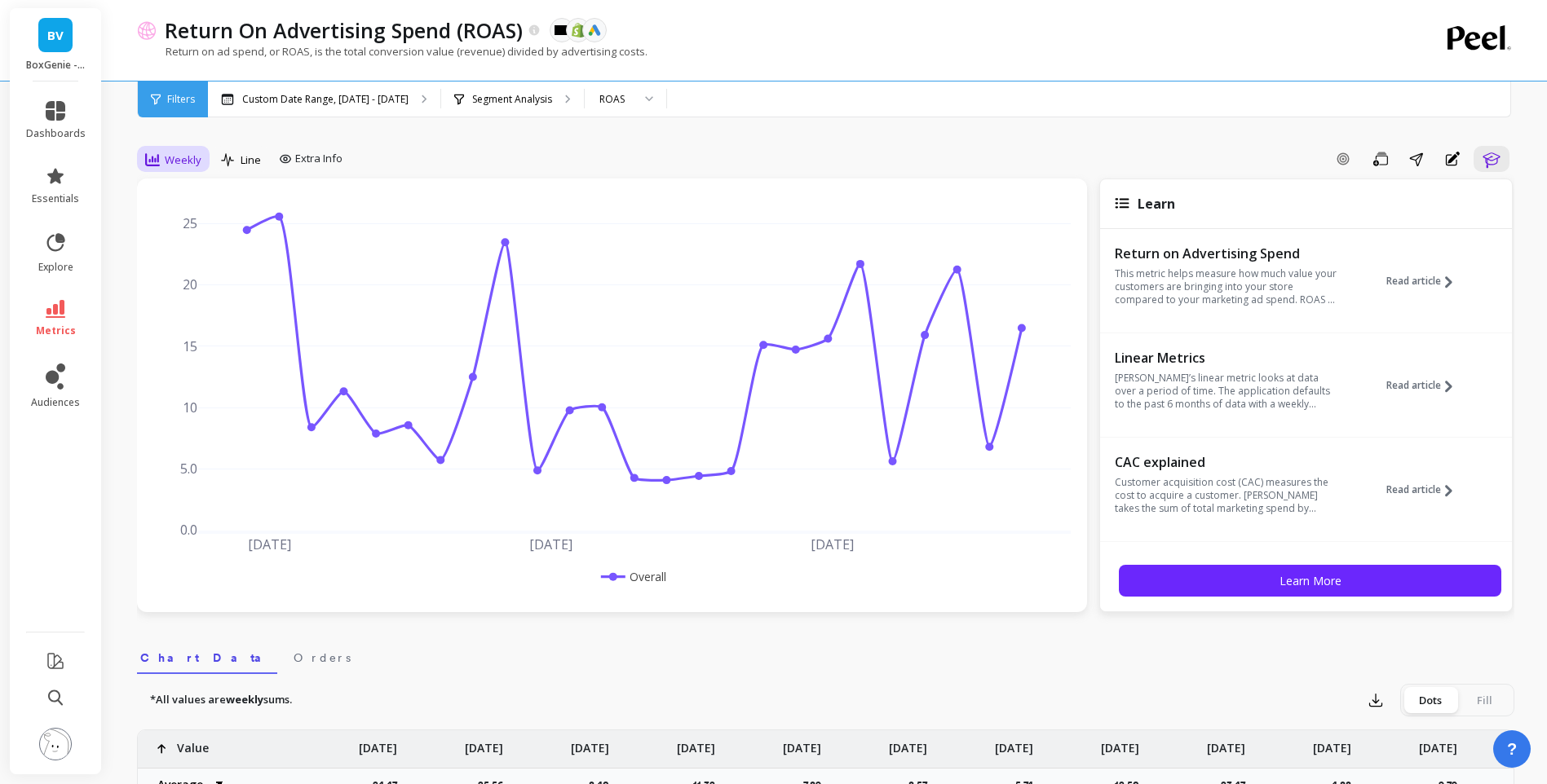
click at [196, 162] on span "Weekly" at bounding box center [183, 160] width 37 height 16
click at [202, 281] on div "Monthly" at bounding box center [197, 290] width 113 height 29
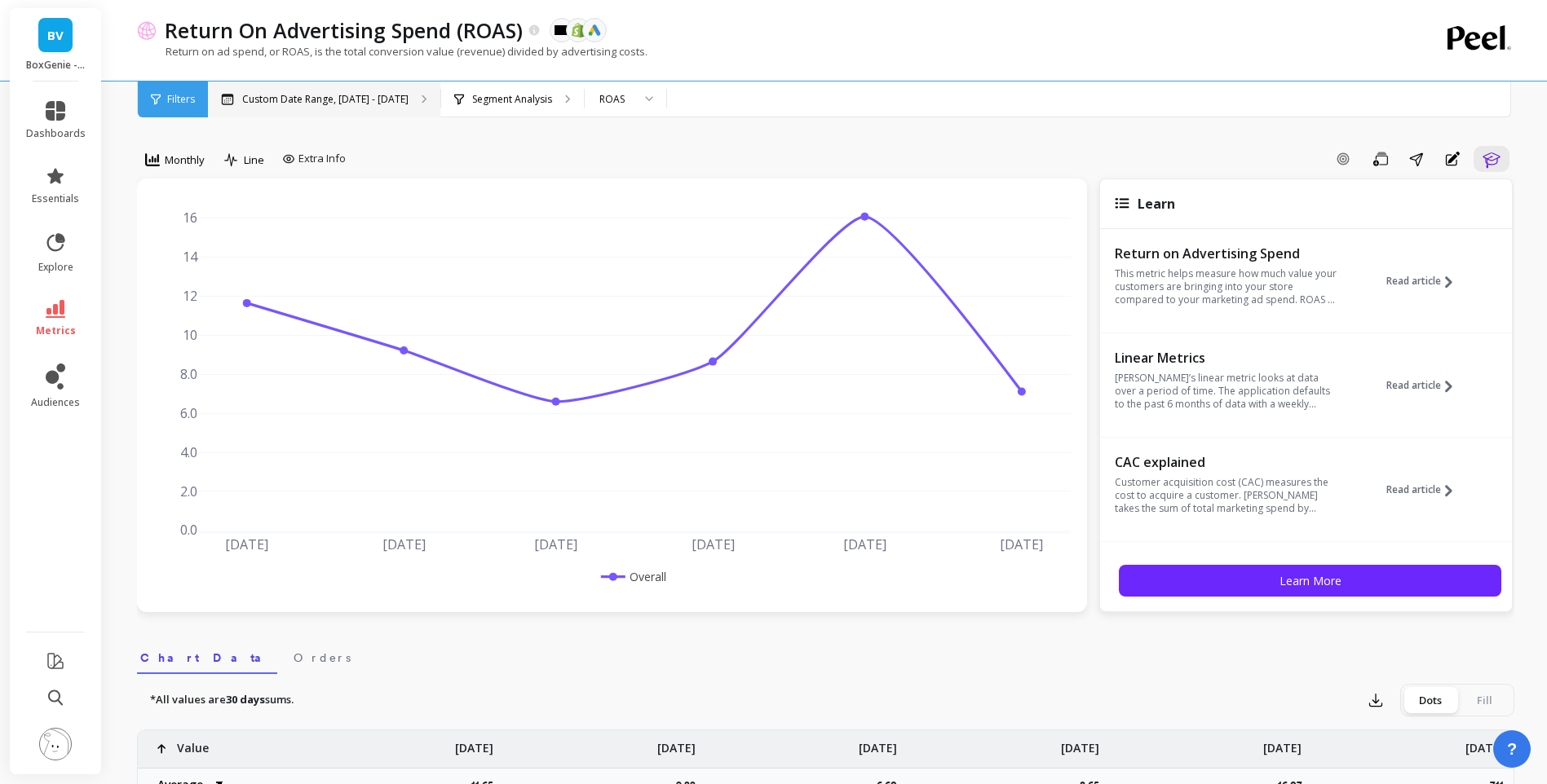
click at [357, 106] on div "Custom Date Range, [DATE] - [DATE]" at bounding box center [324, 99] width 232 height 36
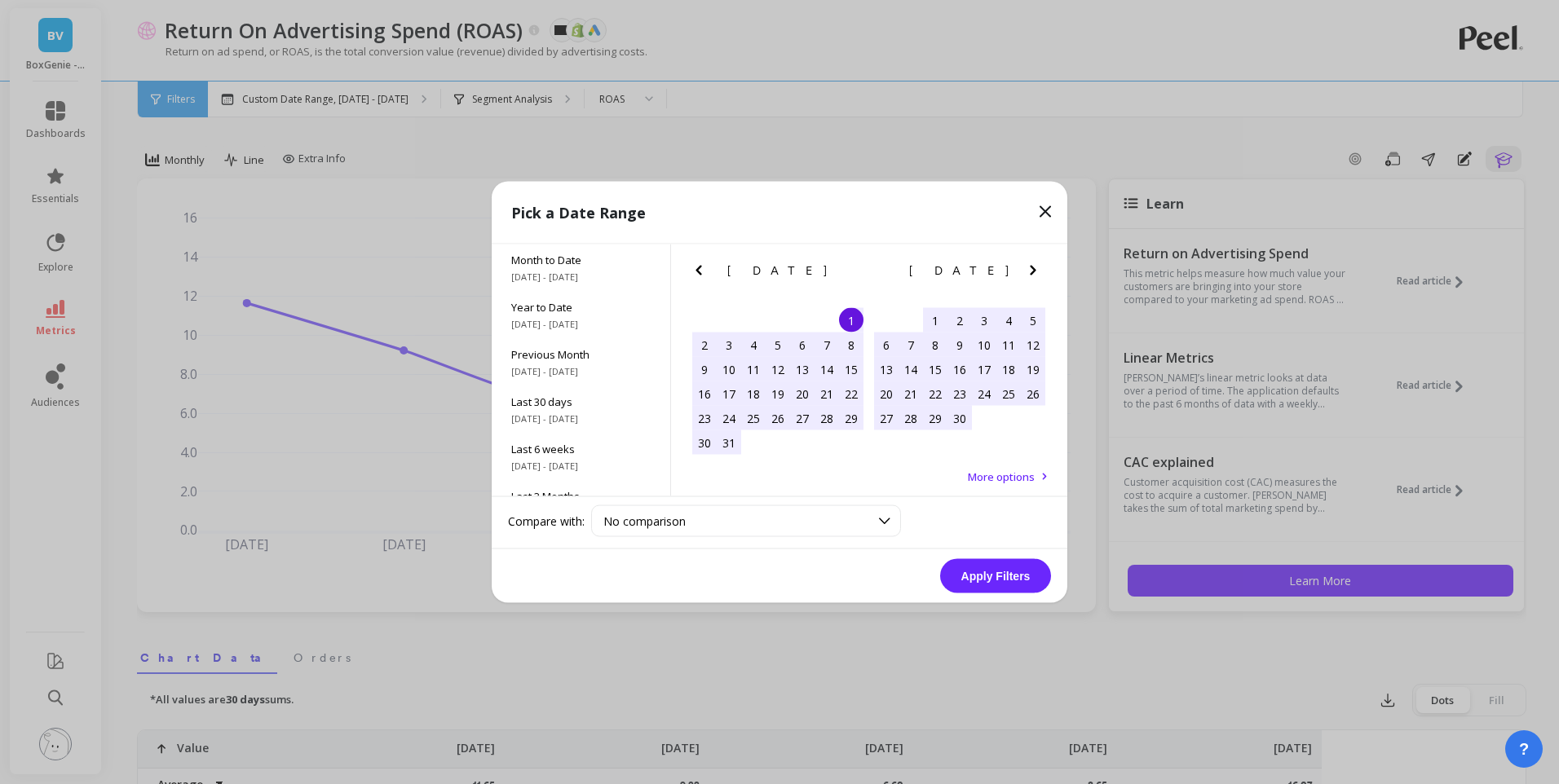
click at [1043, 265] on button "Next Month" at bounding box center [1036, 274] width 26 height 26
click at [1040, 268] on icon "Next Month" at bounding box center [1033, 270] width 19 height 19
click at [1036, 268] on icon "Next Month" at bounding box center [1033, 270] width 19 height 19
click at [934, 314] on div "1" at bounding box center [935, 320] width 24 height 24
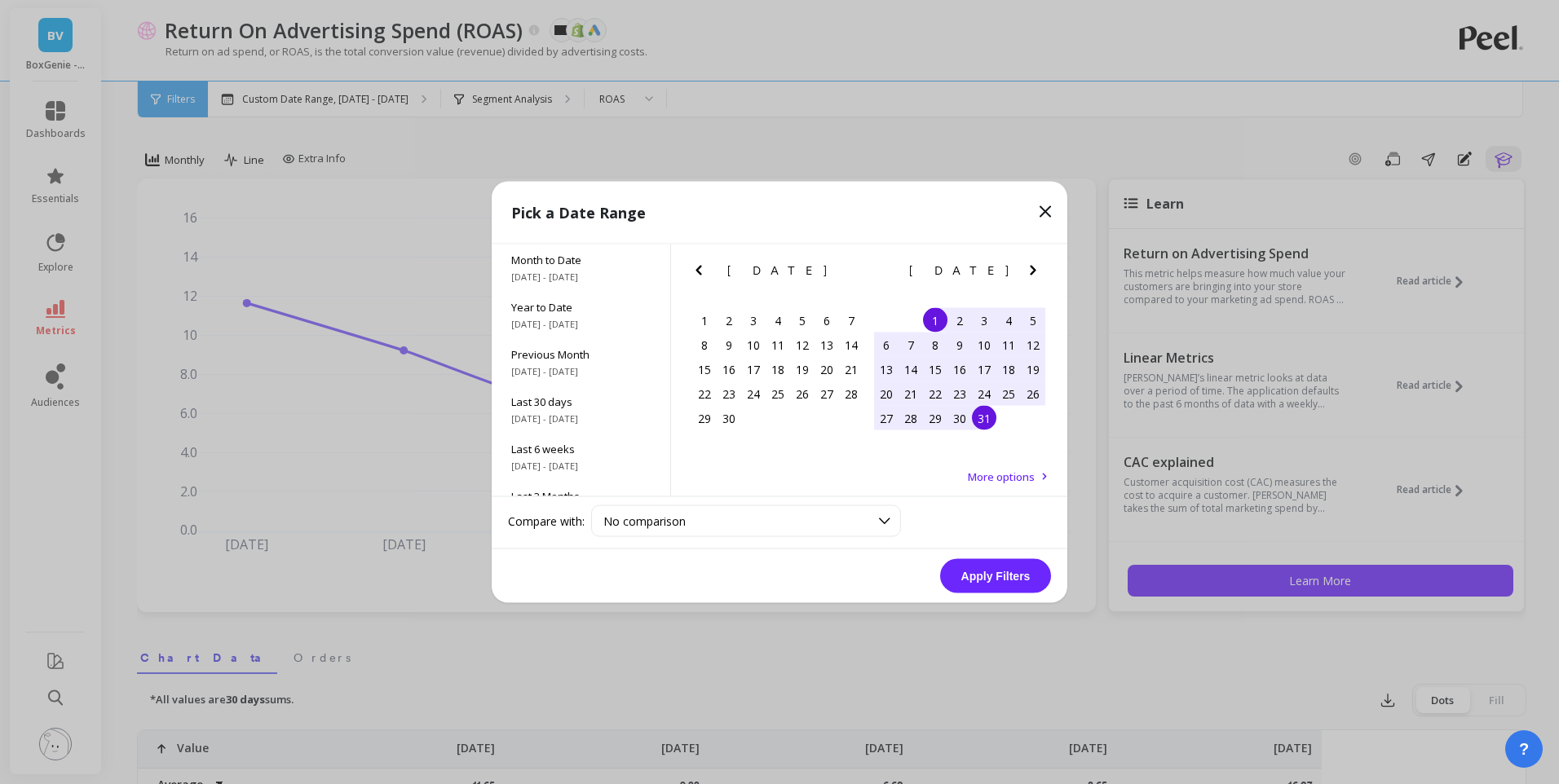
click at [988, 422] on div "31" at bounding box center [984, 419] width 24 height 24
click at [999, 585] on button "Apply Filters" at bounding box center [995, 576] width 111 height 34
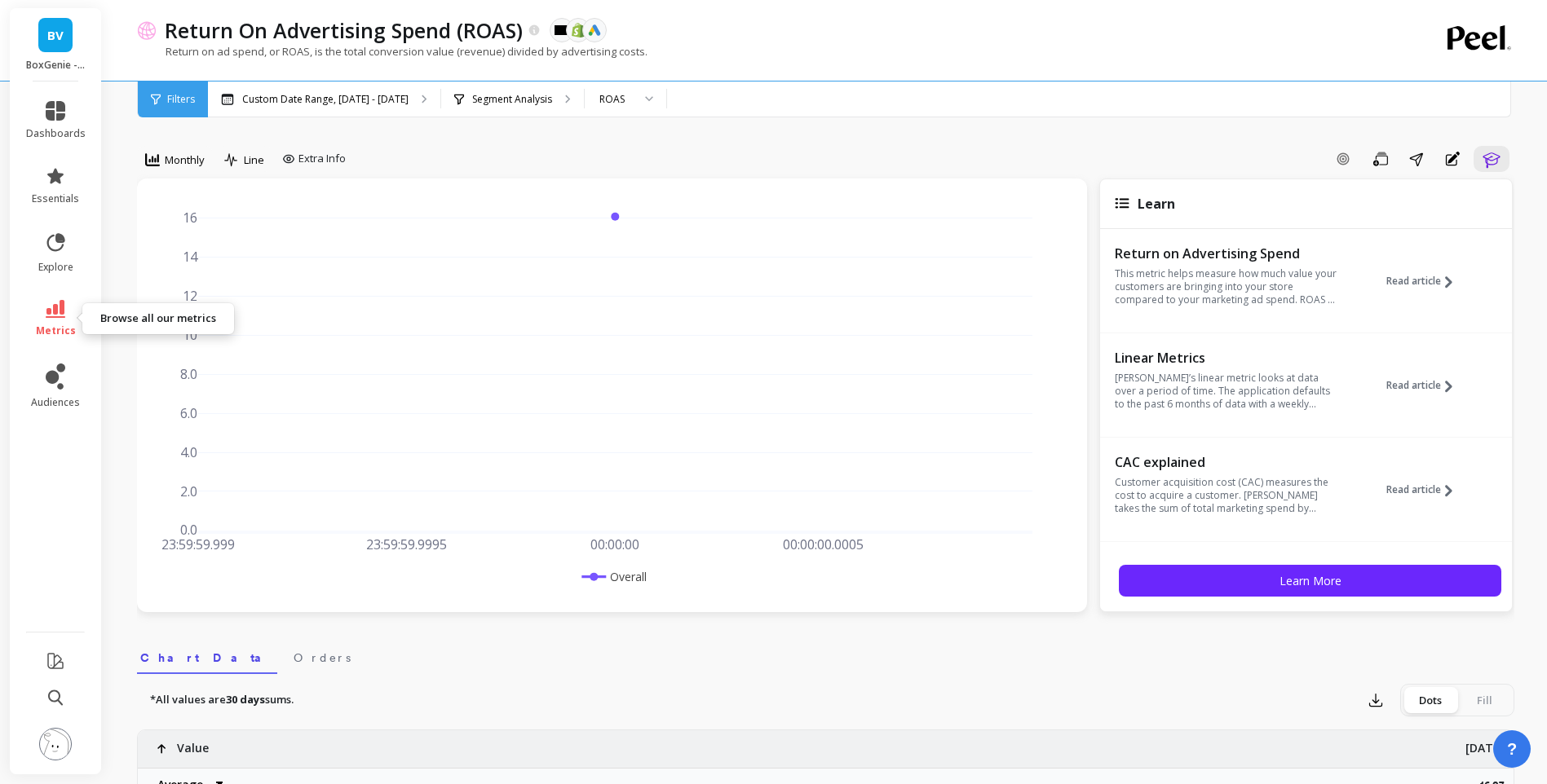
click at [38, 305] on link "metrics" at bounding box center [56, 318] width 59 height 37
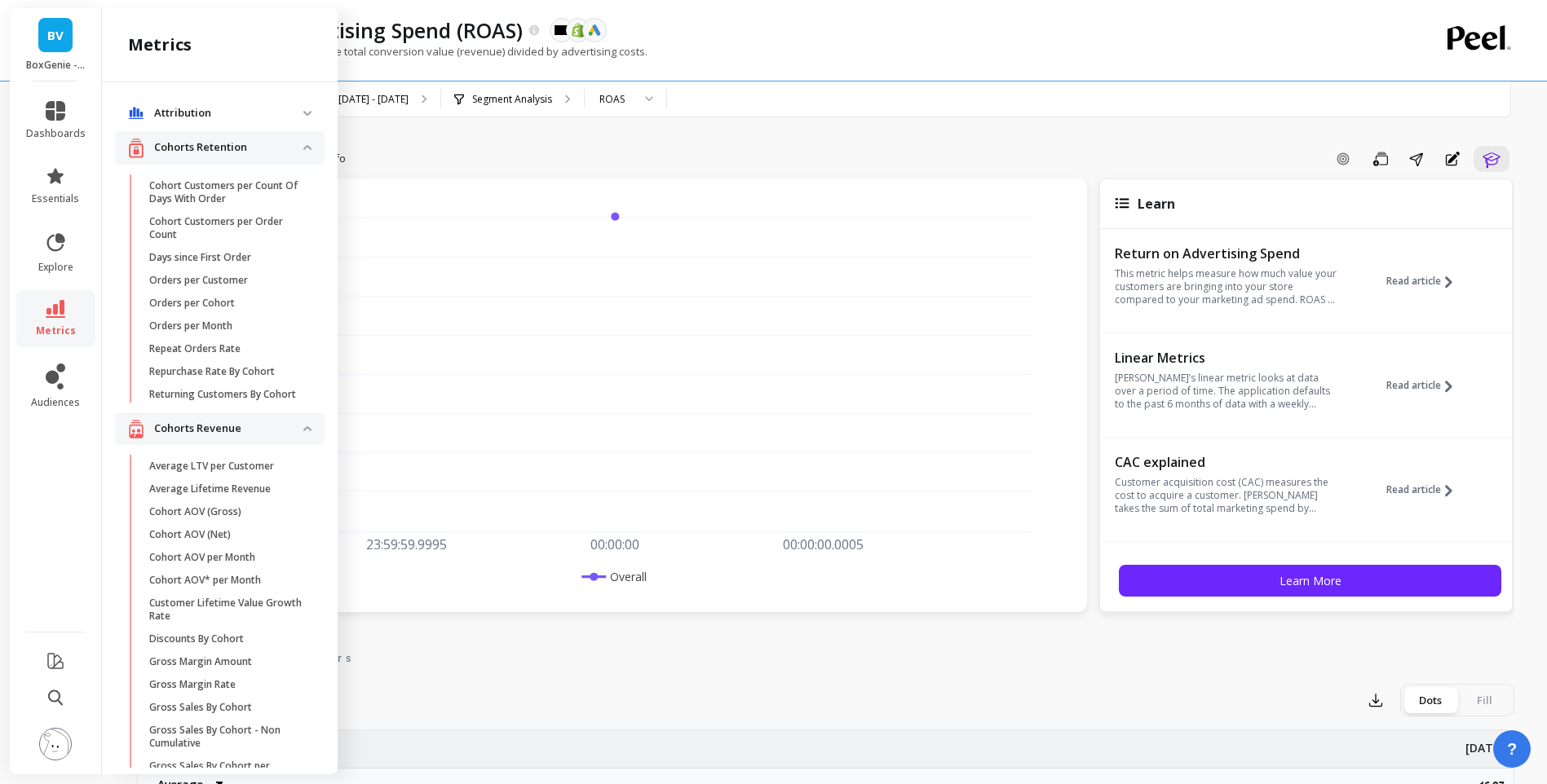
scroll to position [1456, 0]
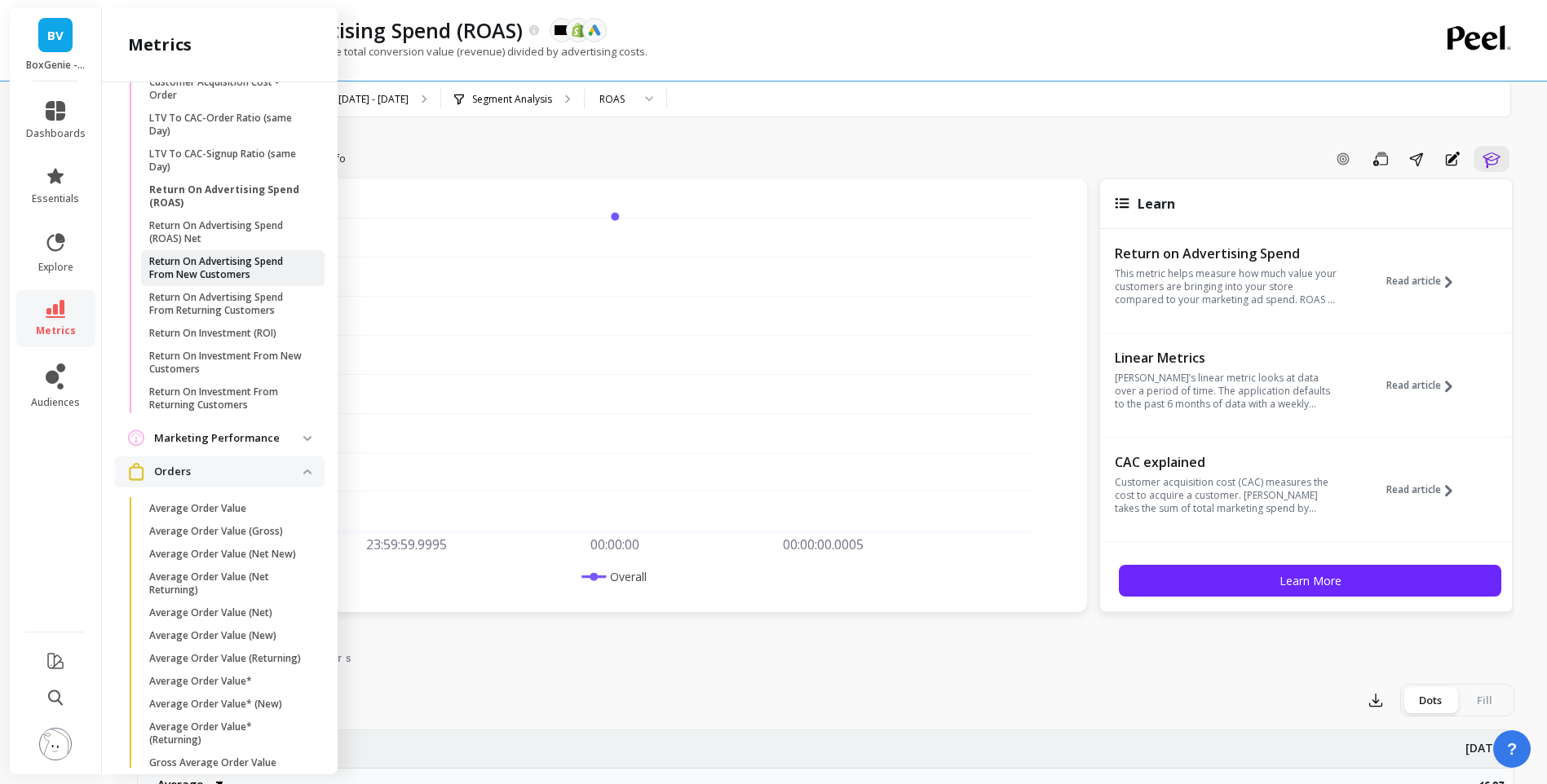
click at [187, 273] on p "Return On Advertising Spend From New Customers" at bounding box center [227, 269] width 156 height 26
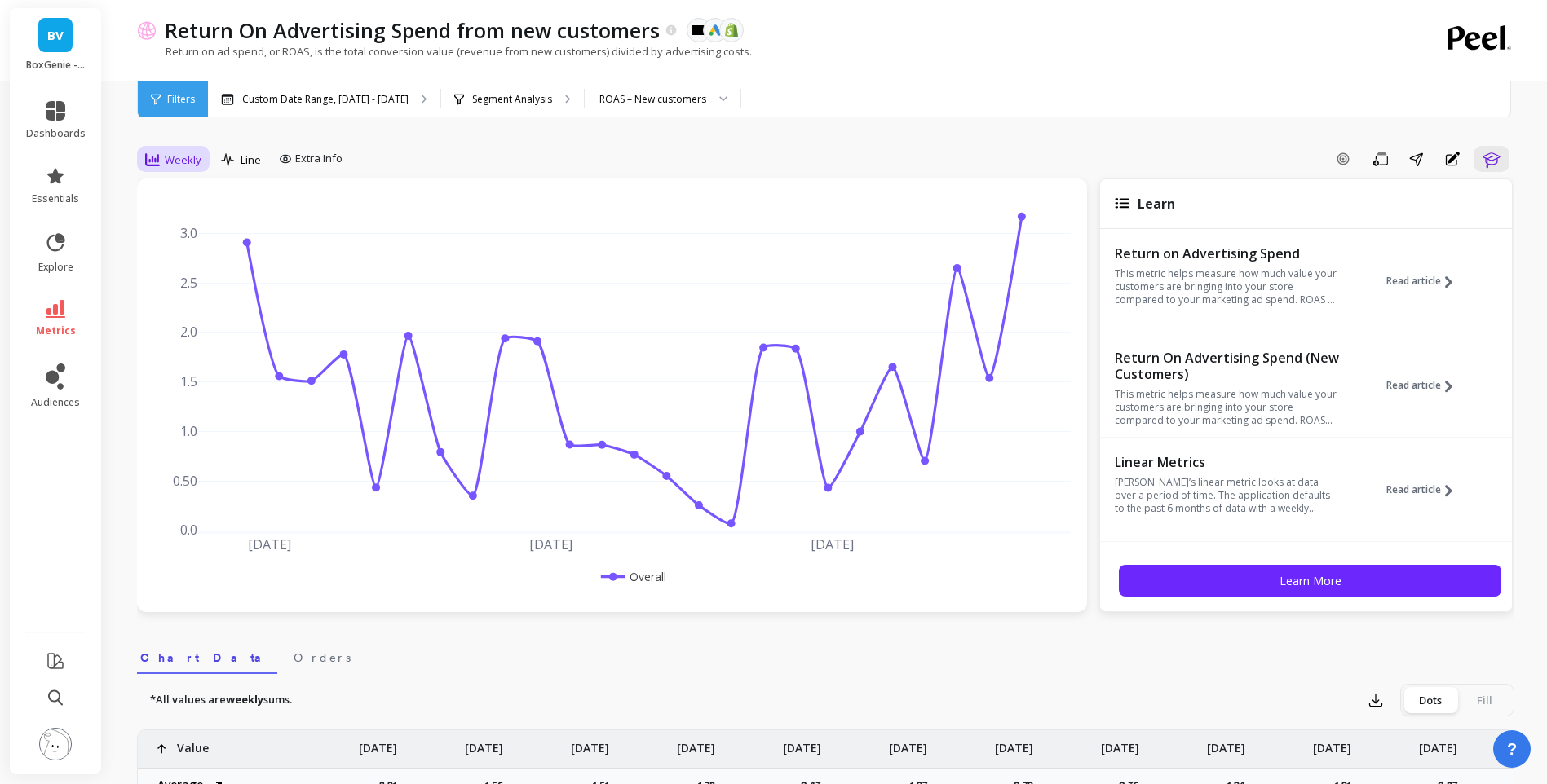
click at [170, 164] on span "Weekly" at bounding box center [183, 160] width 37 height 16
click at [180, 283] on div "Monthly" at bounding box center [197, 290] width 93 height 16
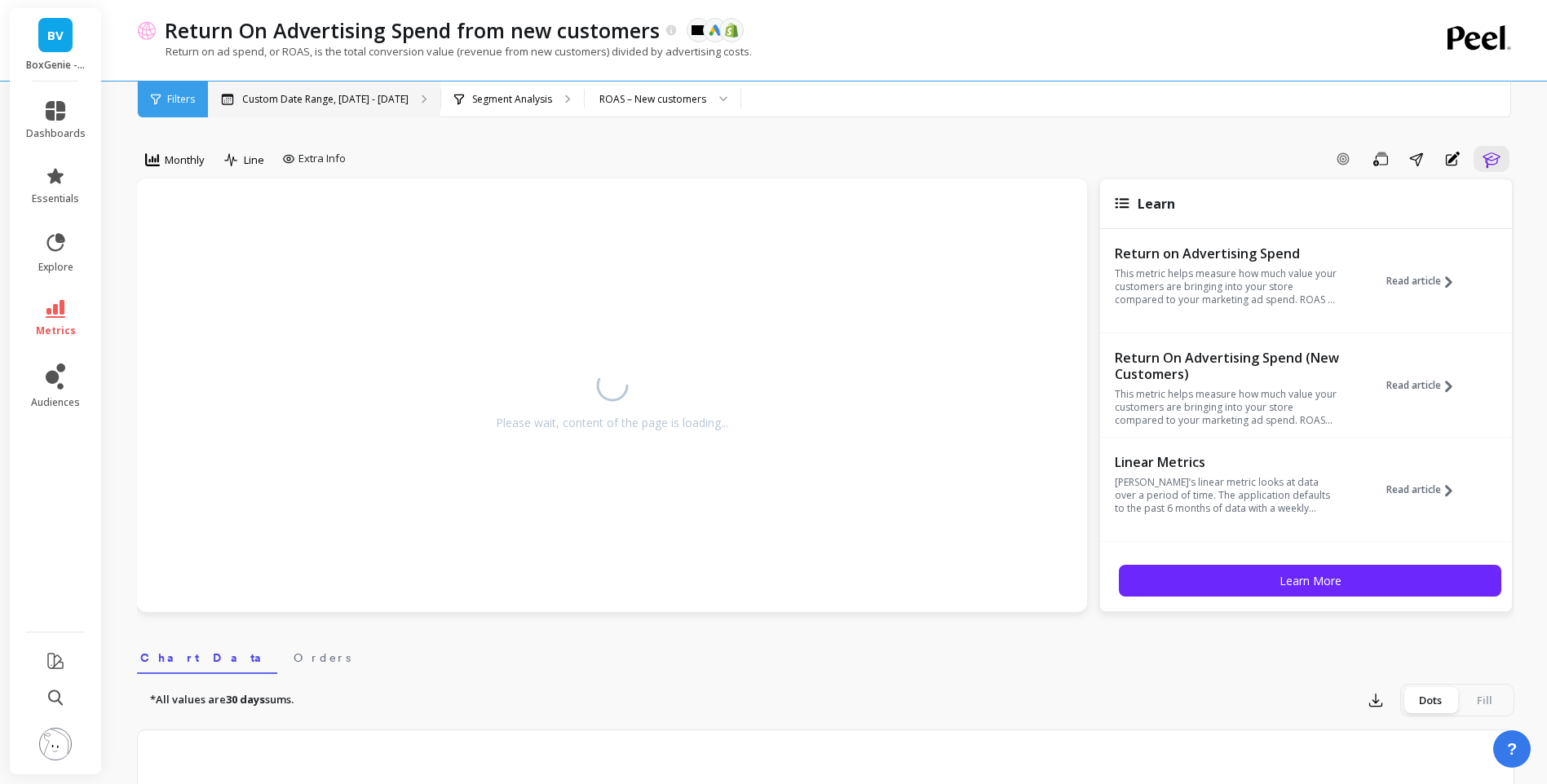
click at [332, 95] on p "Custom Date Range, [DATE] - [DATE]" at bounding box center [325, 99] width 167 height 13
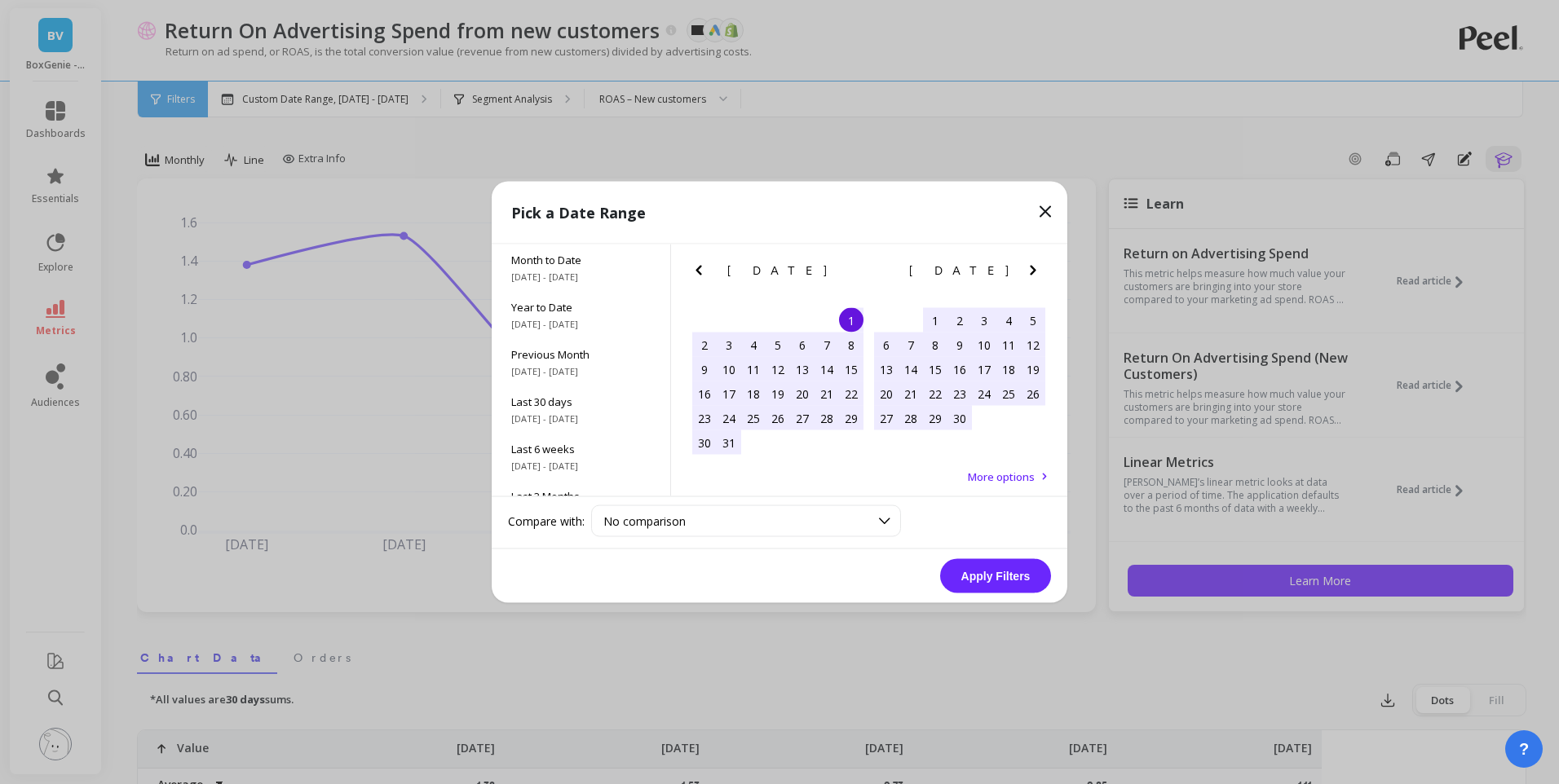
click at [1029, 266] on icon "Next Month" at bounding box center [1033, 270] width 19 height 19
click at [941, 316] on div "1" at bounding box center [935, 320] width 24 height 24
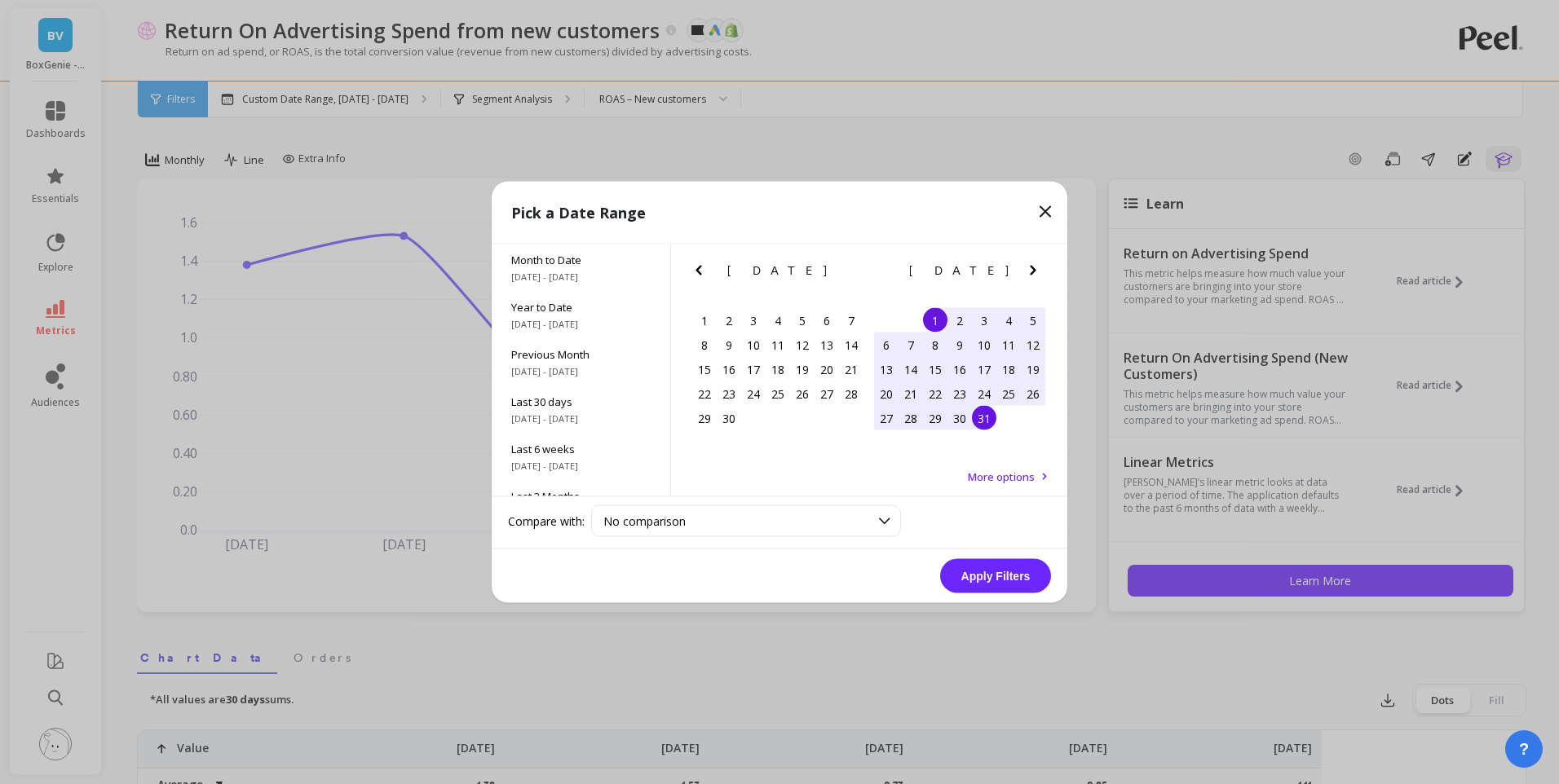
click at [985, 418] on div "31" at bounding box center [984, 419] width 24 height 24
click at [1003, 572] on button "Apply Filters" at bounding box center [995, 576] width 111 height 34
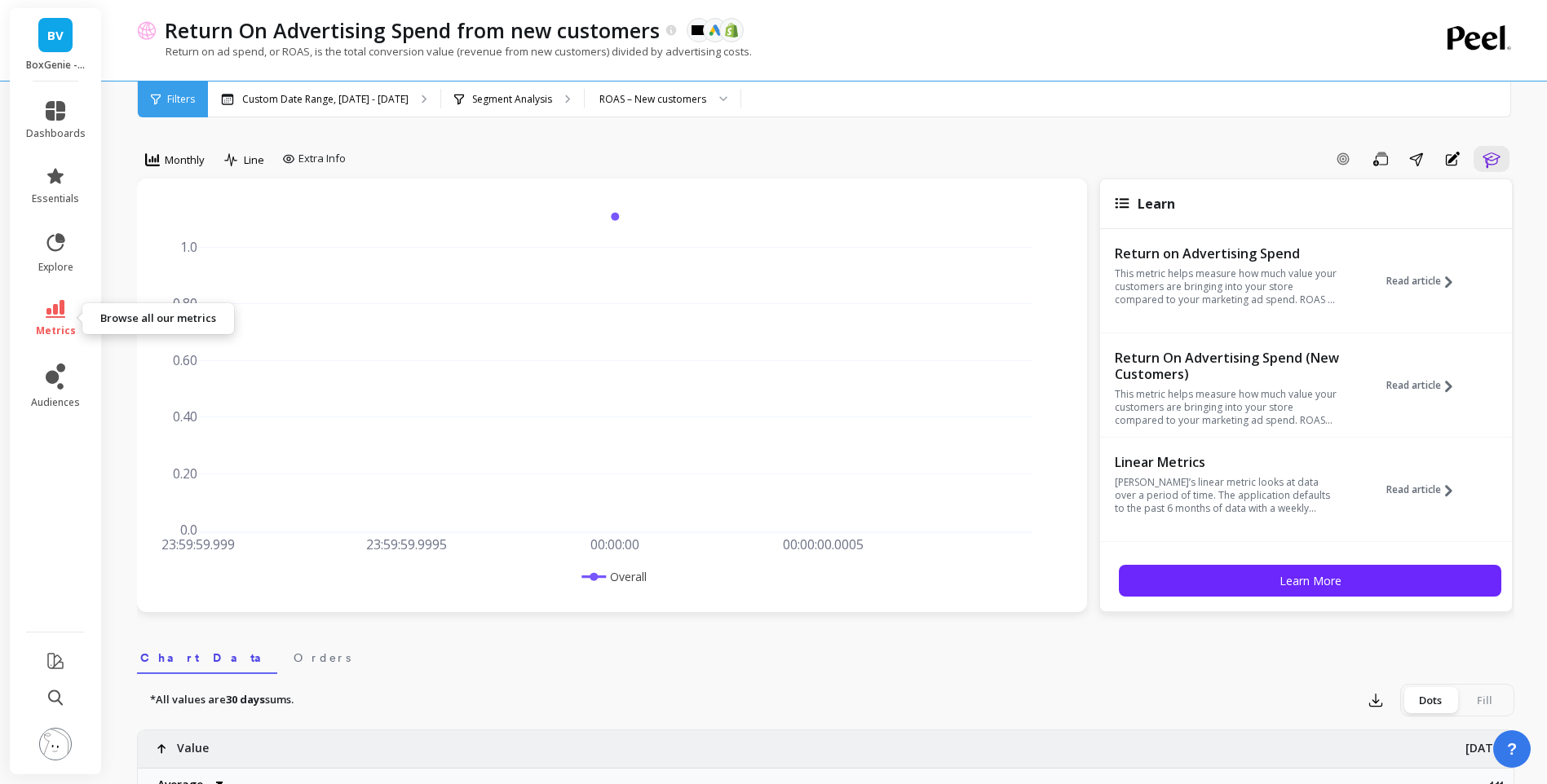
click at [62, 319] on link "metrics" at bounding box center [56, 318] width 59 height 37
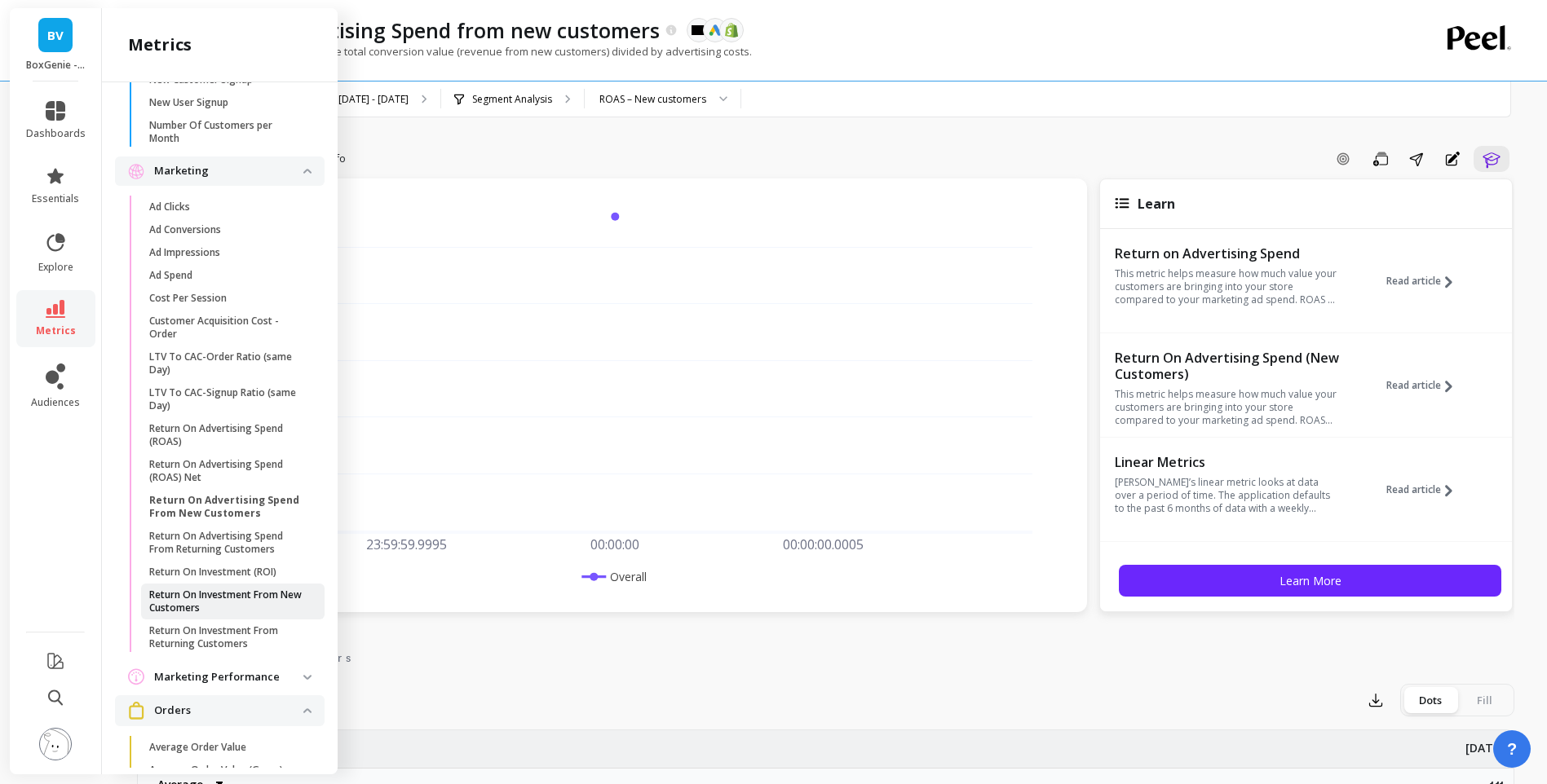
scroll to position [1211, 0]
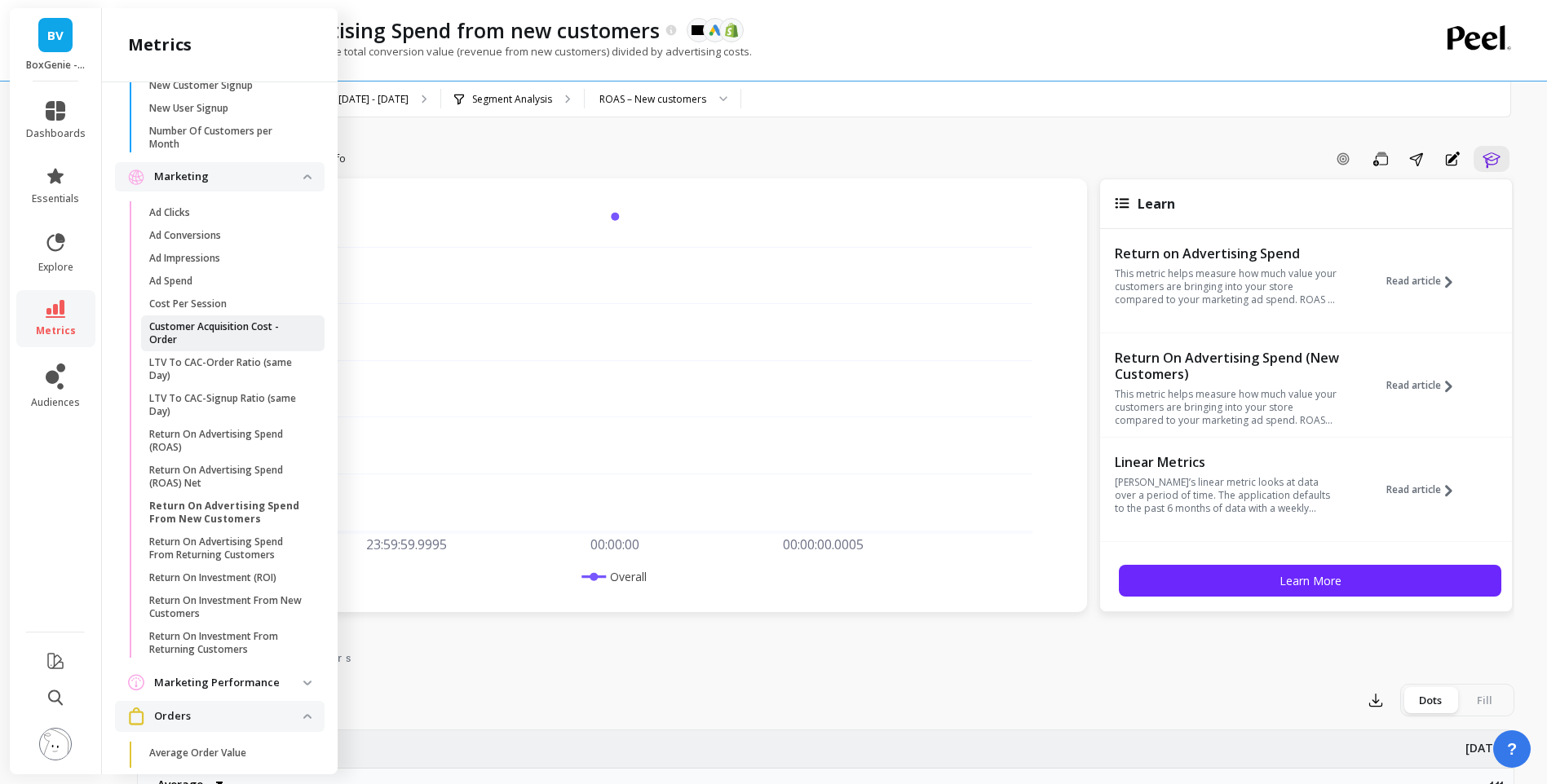
click at [223, 344] on p "Customer Acquisition Cost - Order" at bounding box center [227, 333] width 156 height 26
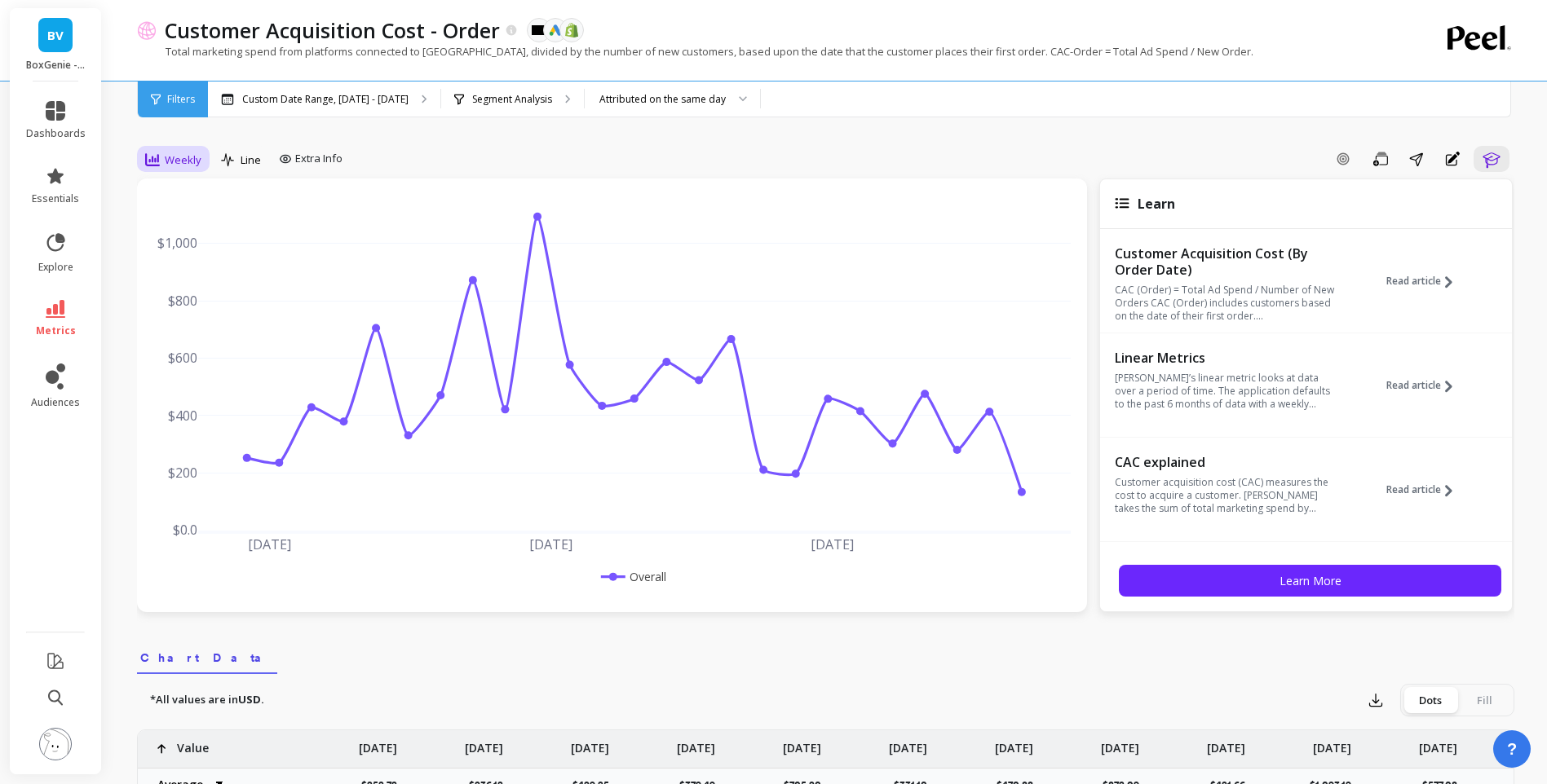
click at [158, 160] on icon at bounding box center [152, 160] width 15 height 13
click at [182, 279] on div "Monthly" at bounding box center [197, 290] width 113 height 29
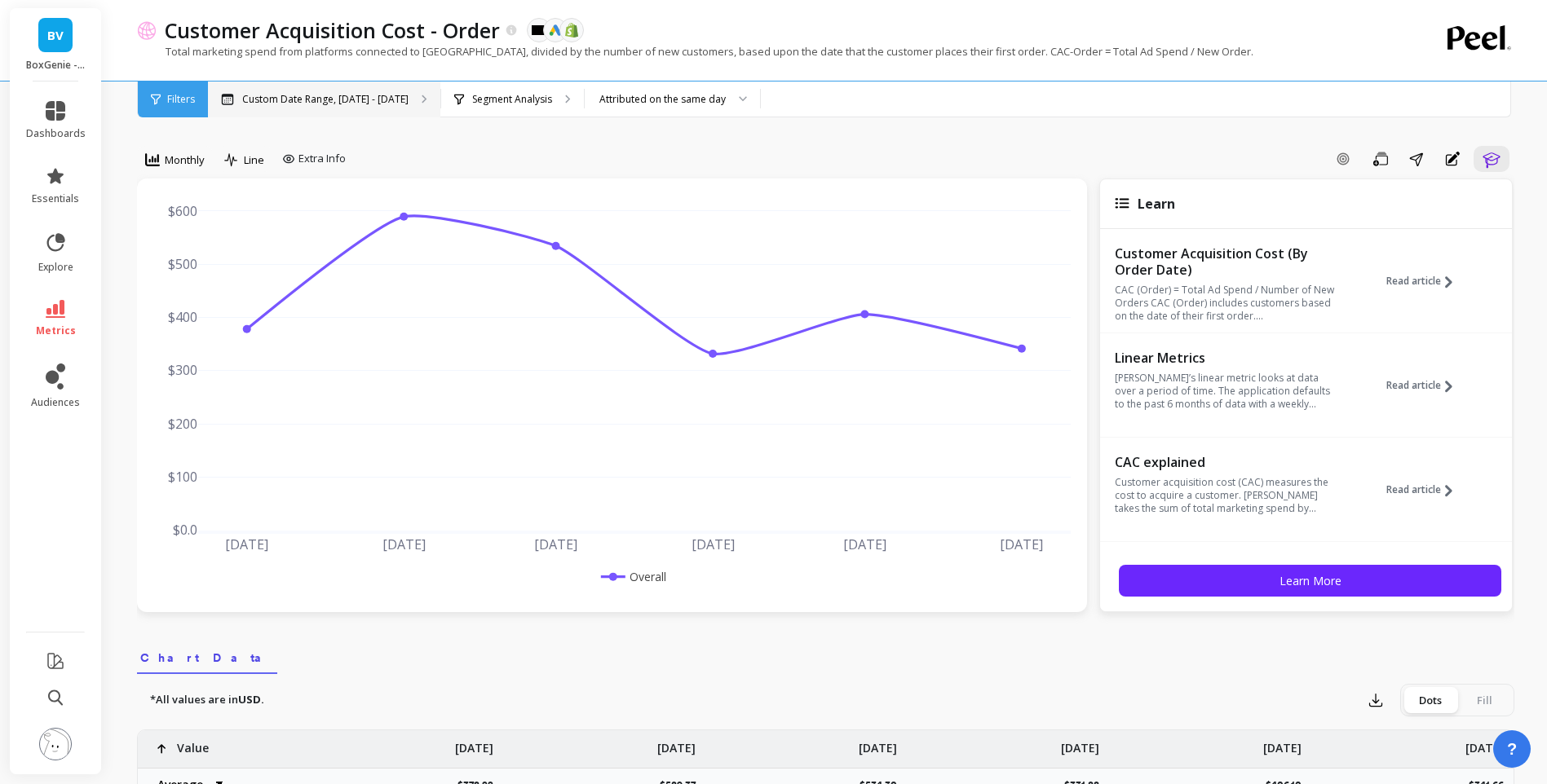
click at [352, 96] on p "Custom Date Range, [DATE] - [DATE]" at bounding box center [325, 99] width 167 height 13
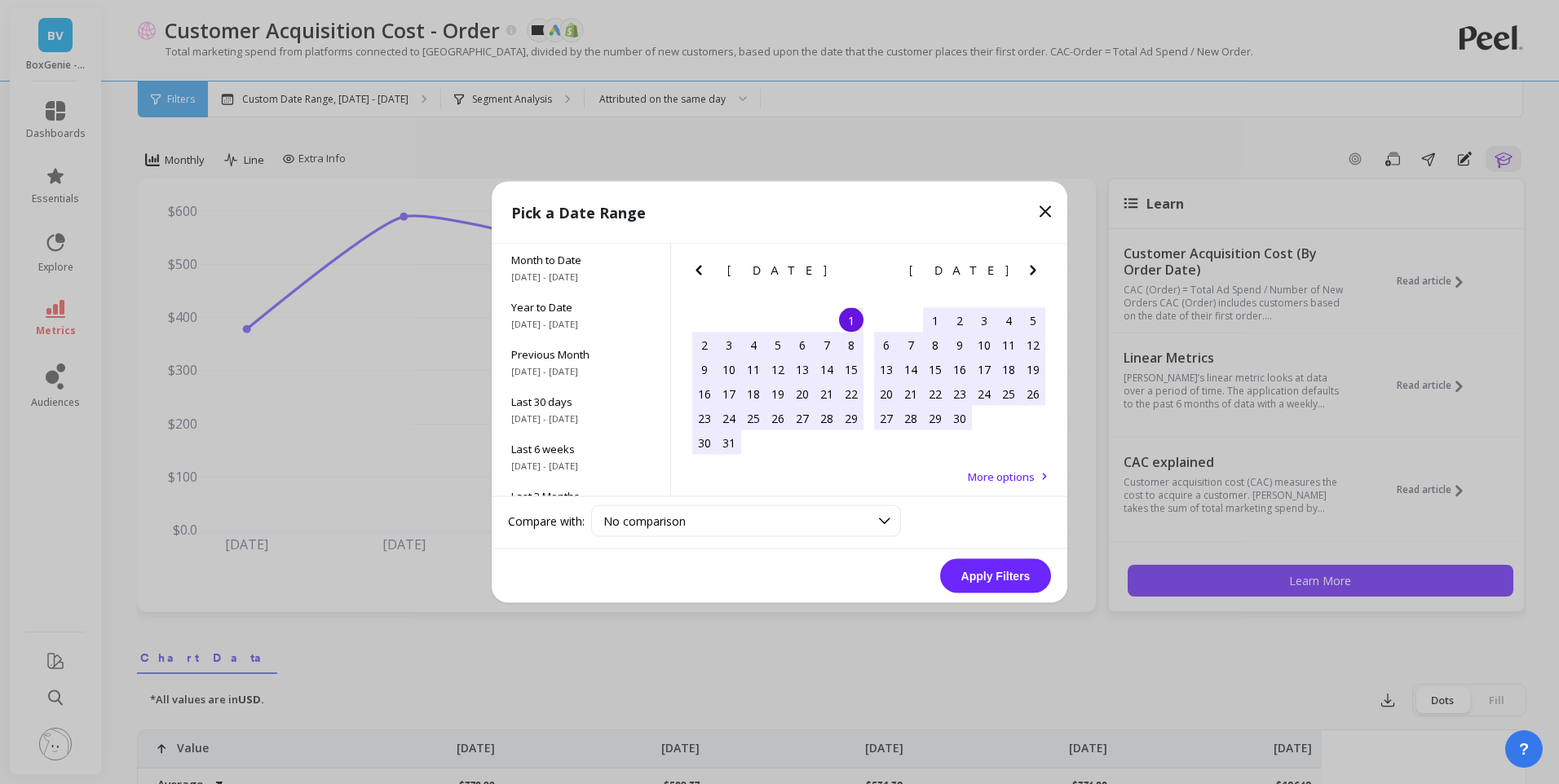
click at [1035, 269] on icon "Next Month" at bounding box center [1033, 270] width 6 height 10
click at [934, 314] on div "1" at bounding box center [935, 320] width 24 height 24
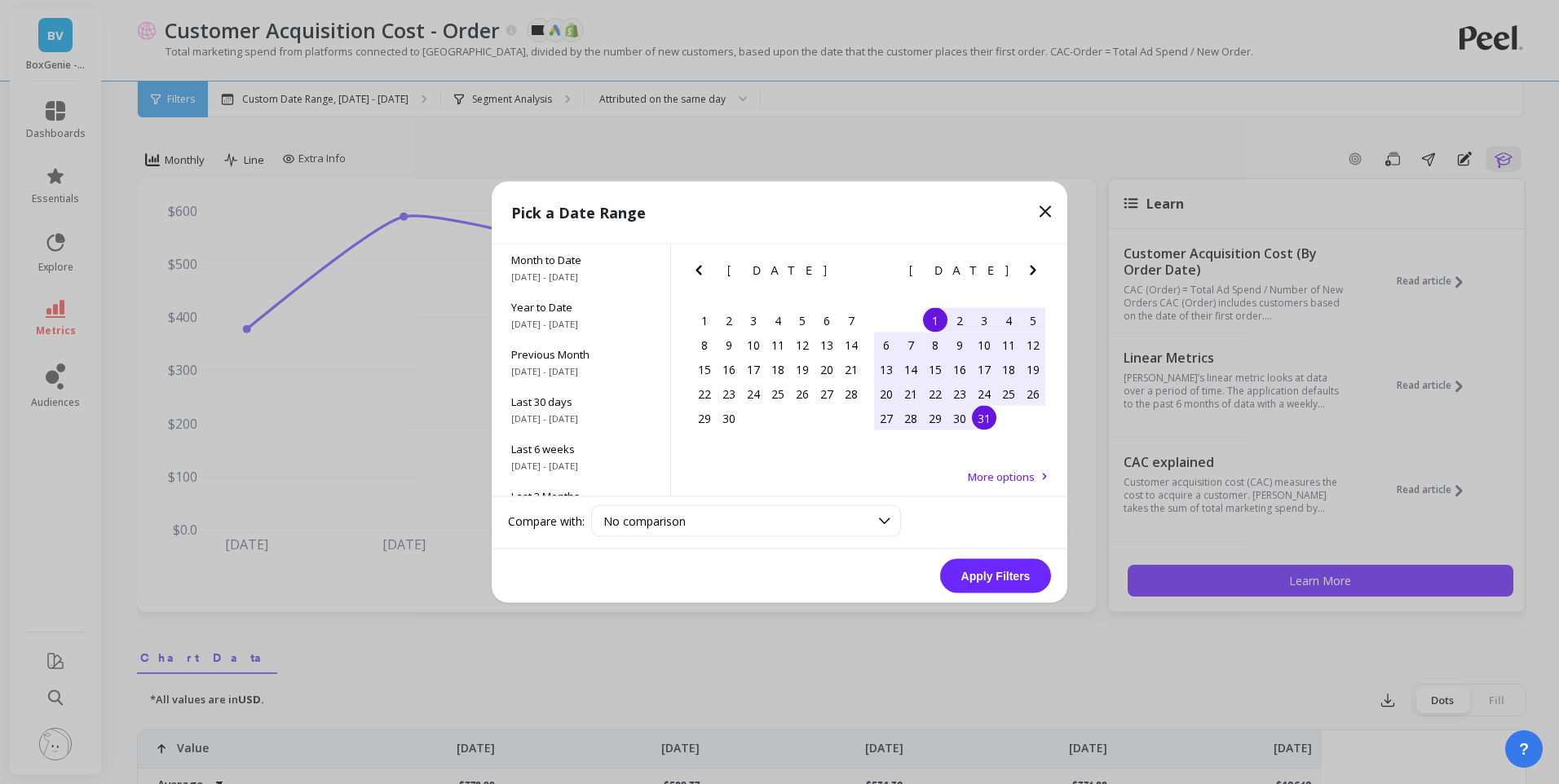
click at [987, 412] on div "31" at bounding box center [984, 419] width 24 height 24
click at [981, 569] on button "Apply Filters" at bounding box center [995, 576] width 111 height 34
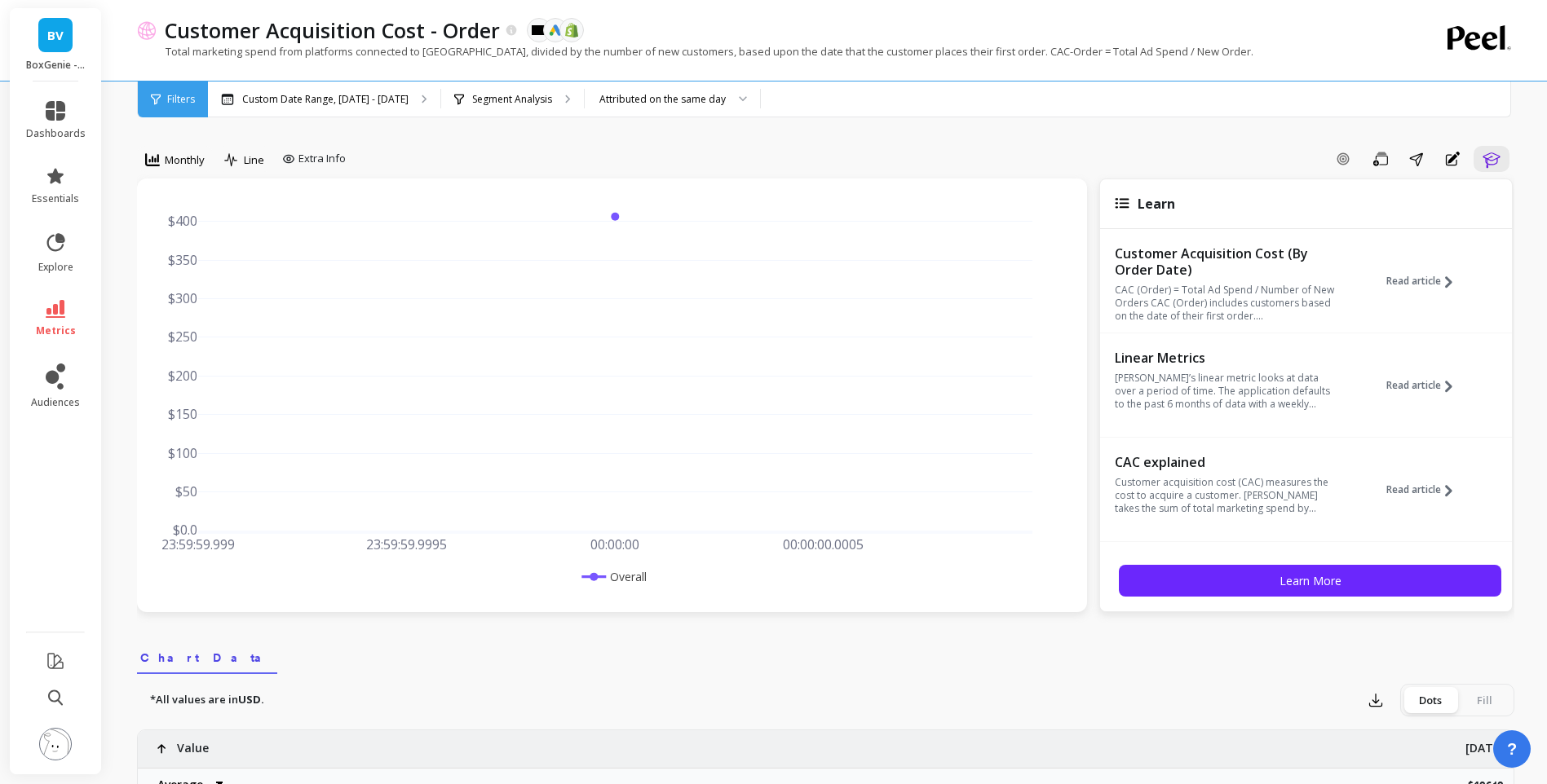
click at [637, 160] on div "Add Goal Save Share Annotations Learn" at bounding box center [934, 159] width 1162 height 26
